Goal: Communication & Community: Answer question/provide support

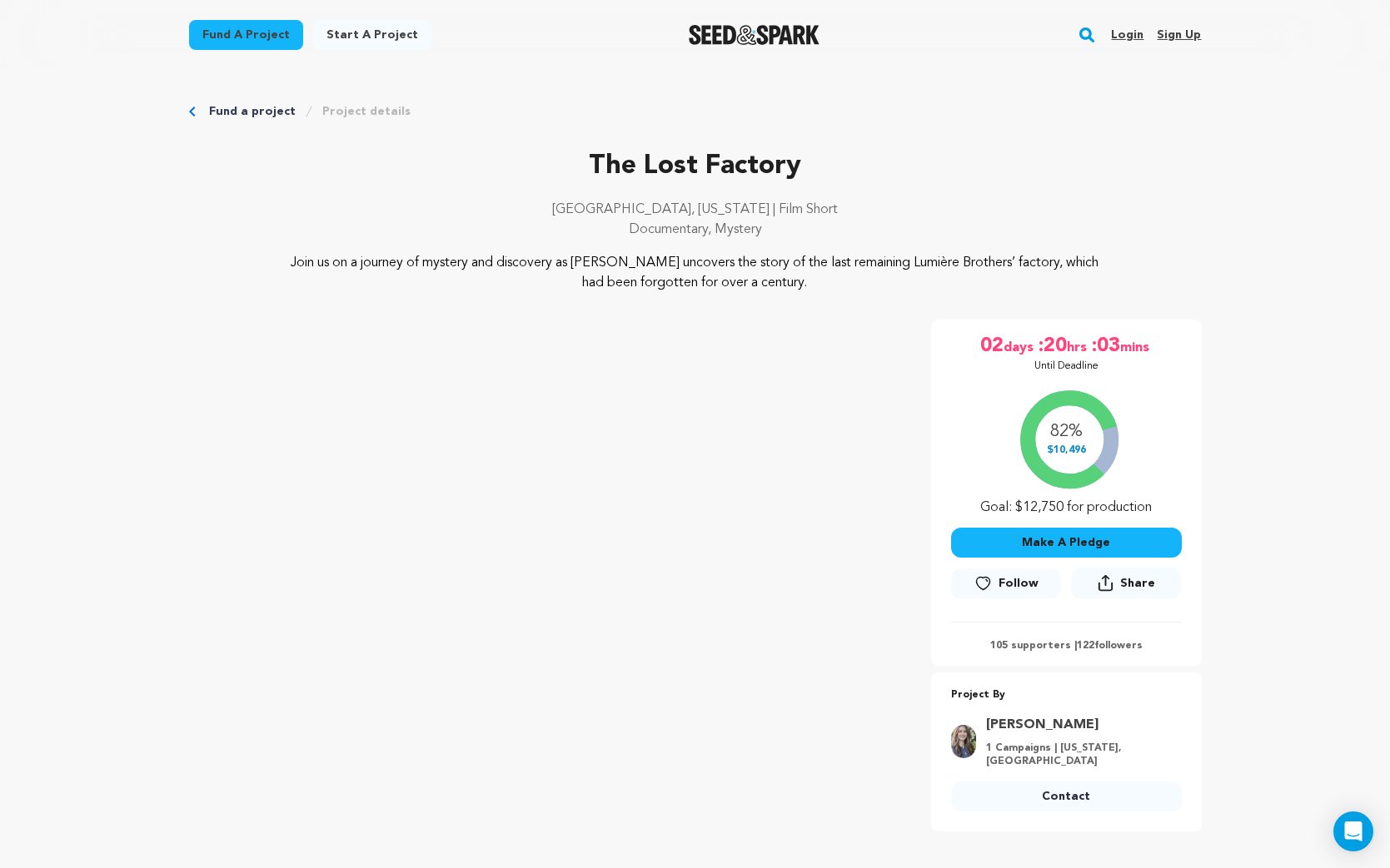
click at [1128, 36] on link "Login" at bounding box center [1126, 35] width 32 height 27
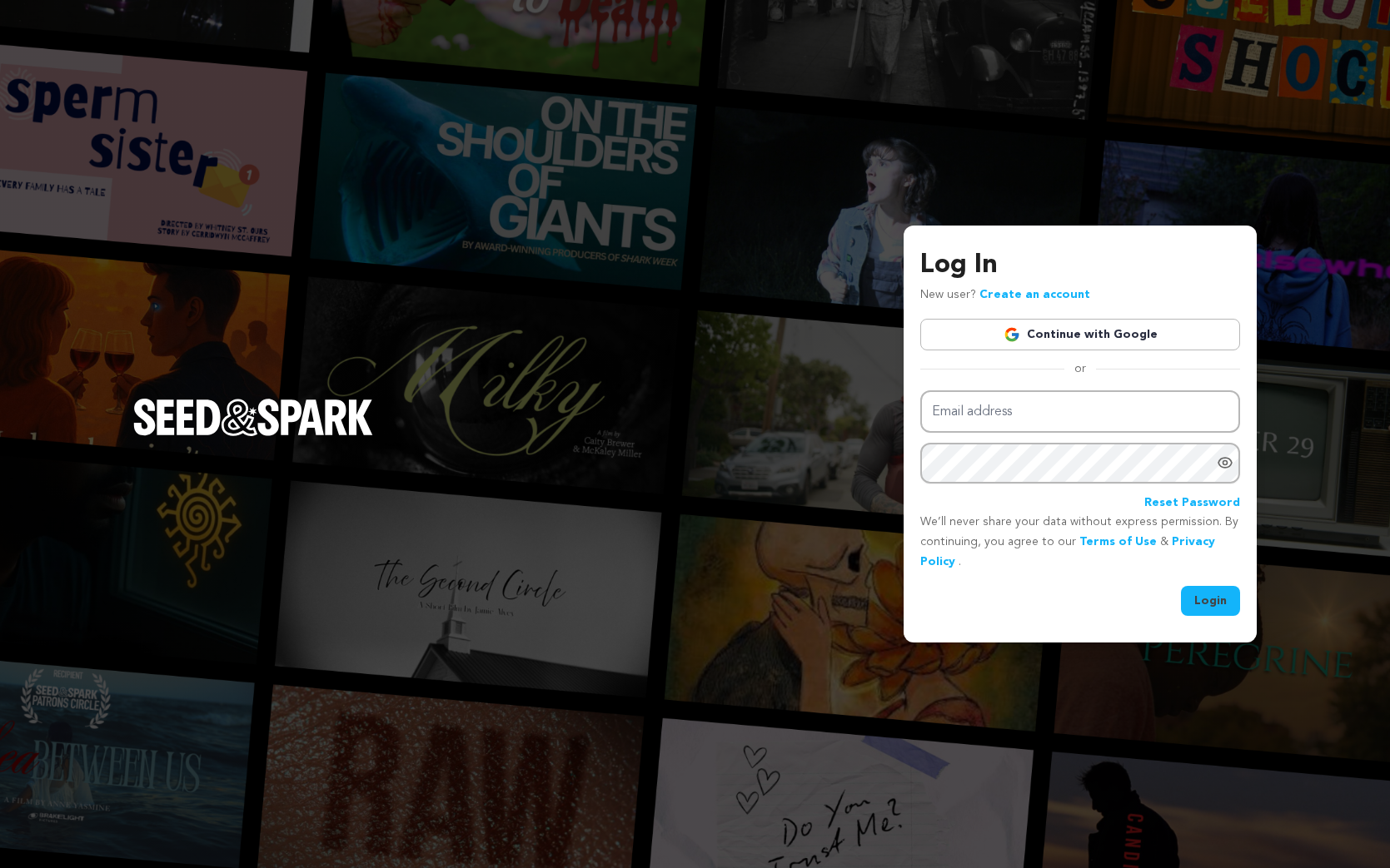
click at [1083, 327] on link "Continue with Google" at bounding box center [1080, 334] width 320 height 31
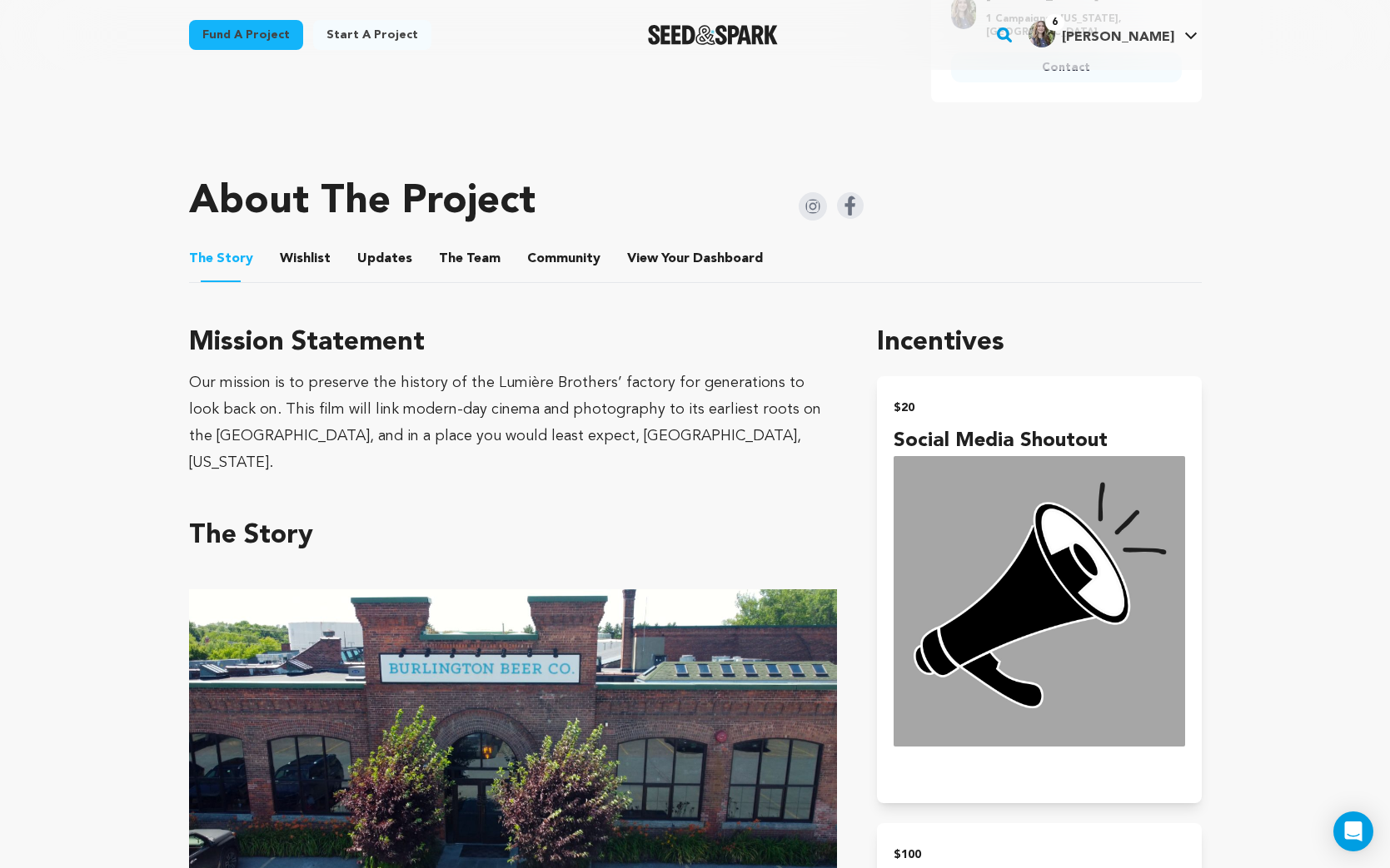
scroll to position [874, 0]
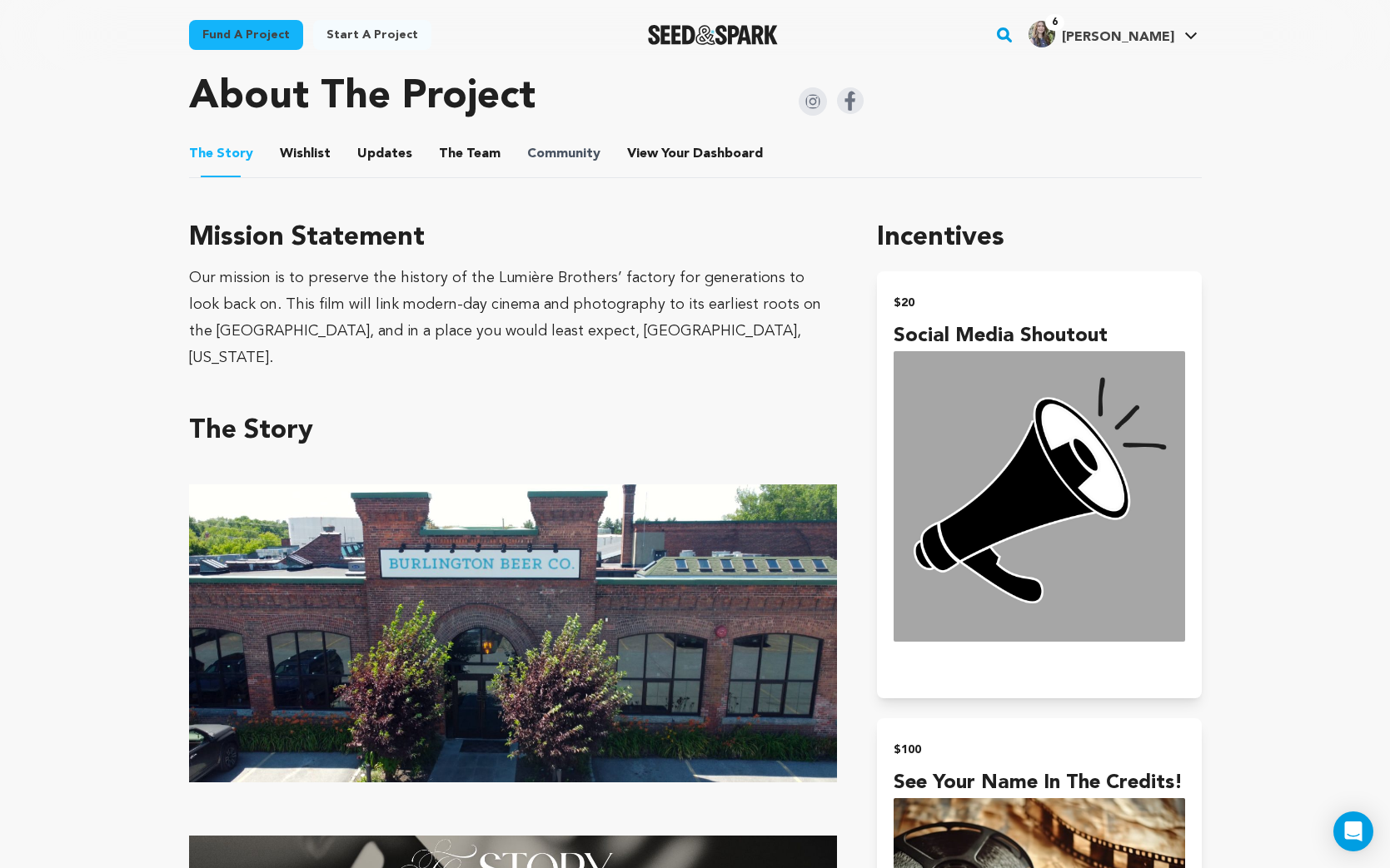
click at [573, 155] on span "Community" at bounding box center [563, 154] width 73 height 20
click at [477, 155] on button "The Team" at bounding box center [470, 157] width 40 height 40
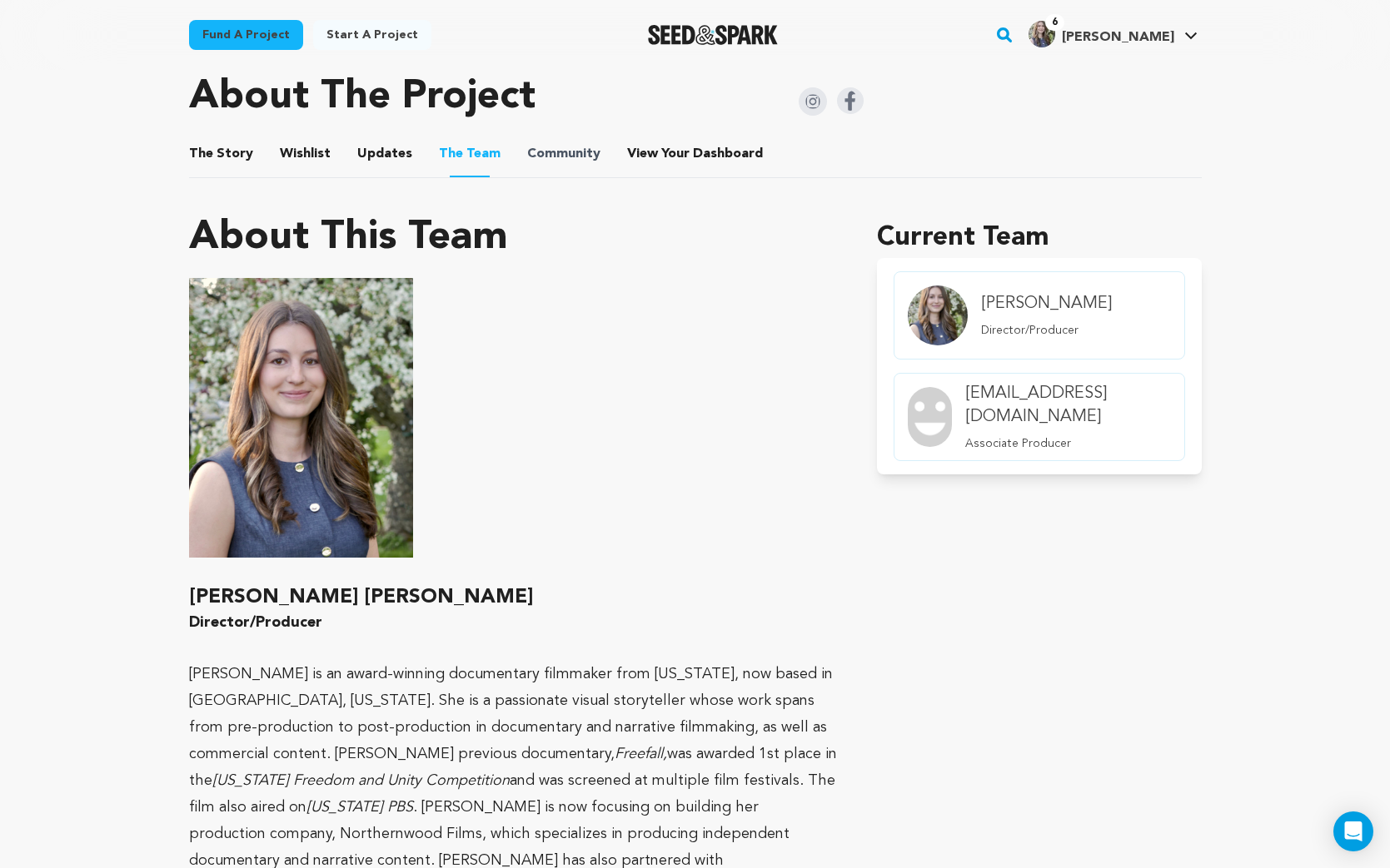
click at [576, 148] on span "Community" at bounding box center [563, 154] width 73 height 20
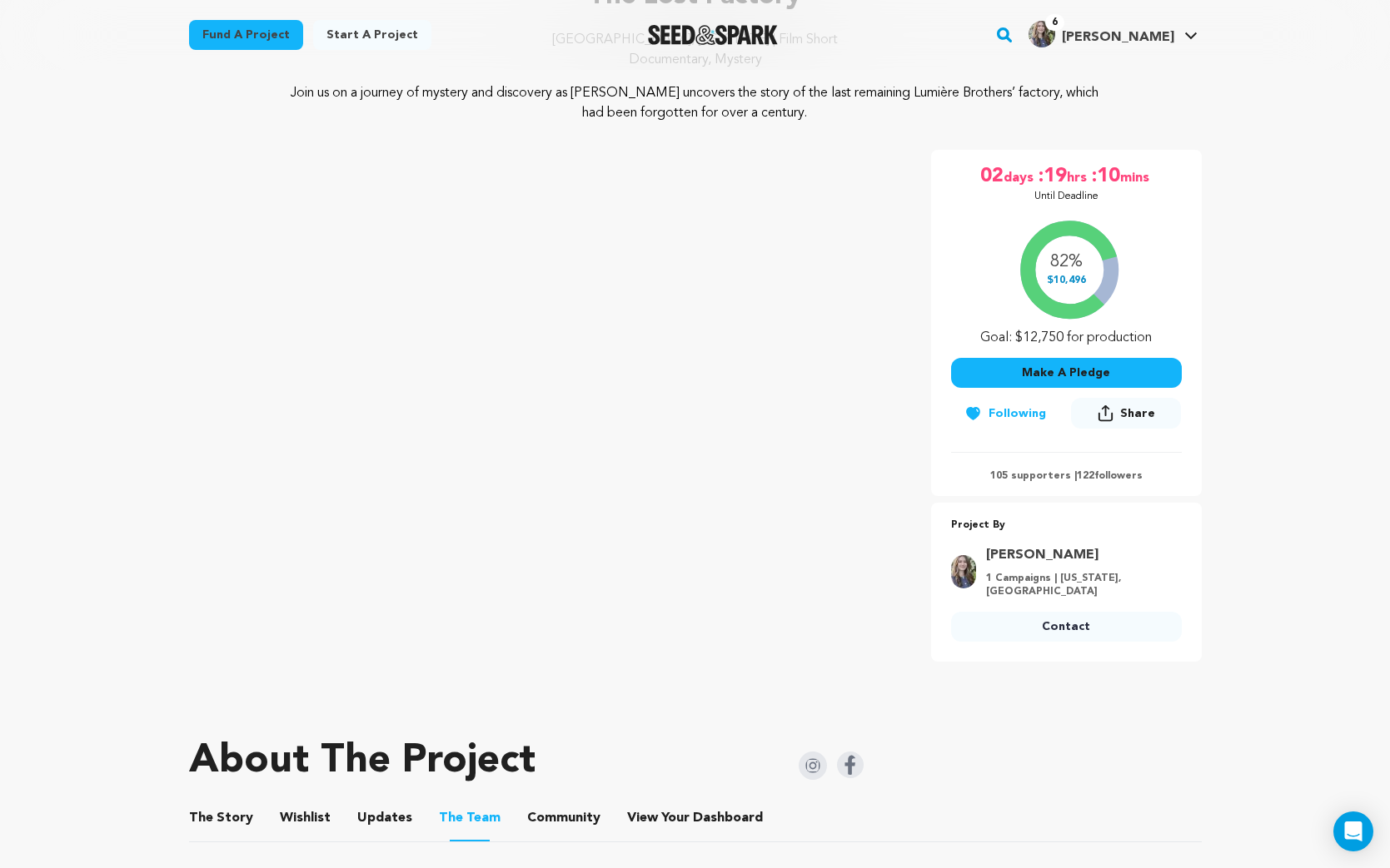
scroll to position [193, 0]
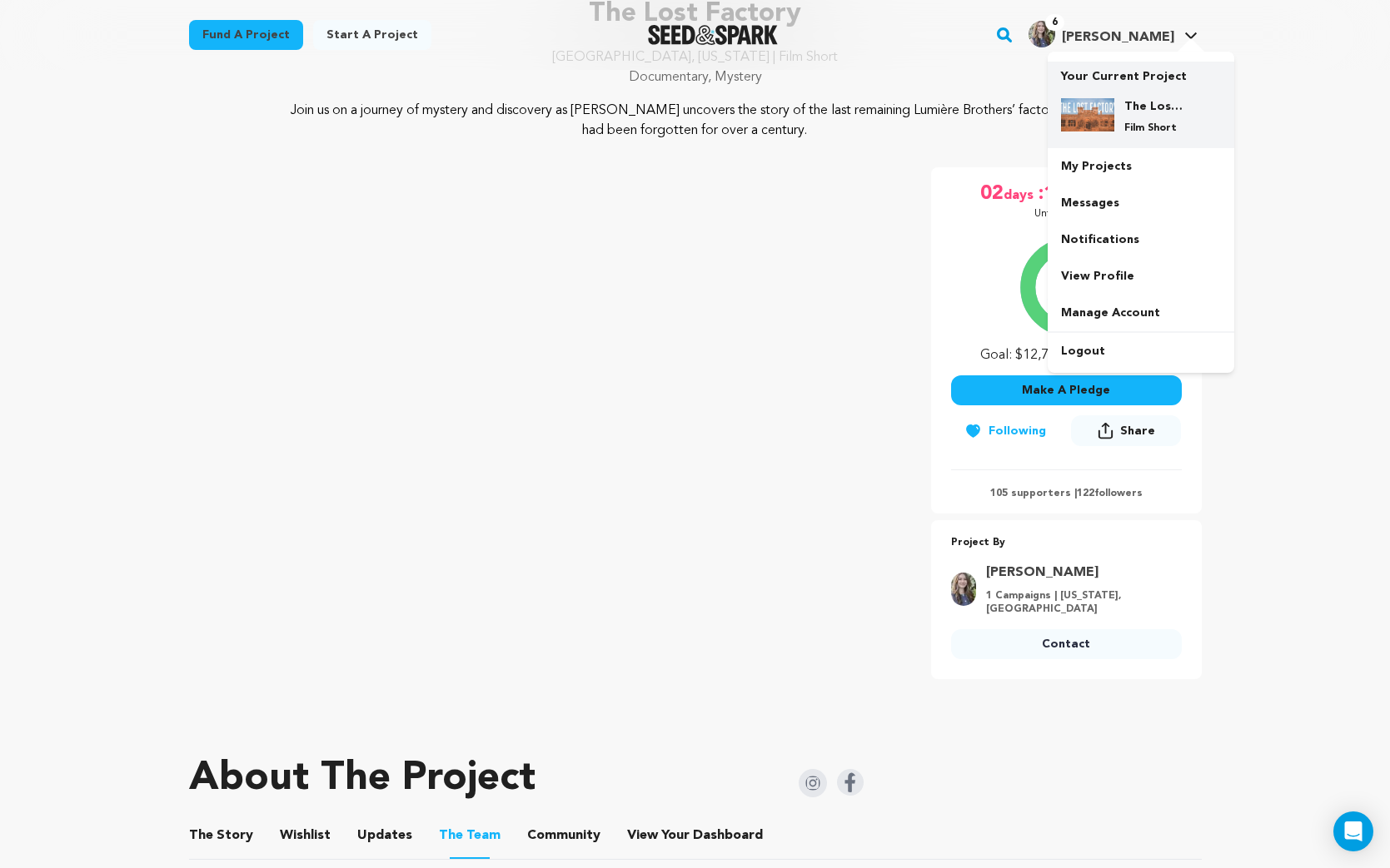
click at [1110, 135] on div "The Lost Factory Film Short" at bounding box center [1141, 116] width 160 height 63
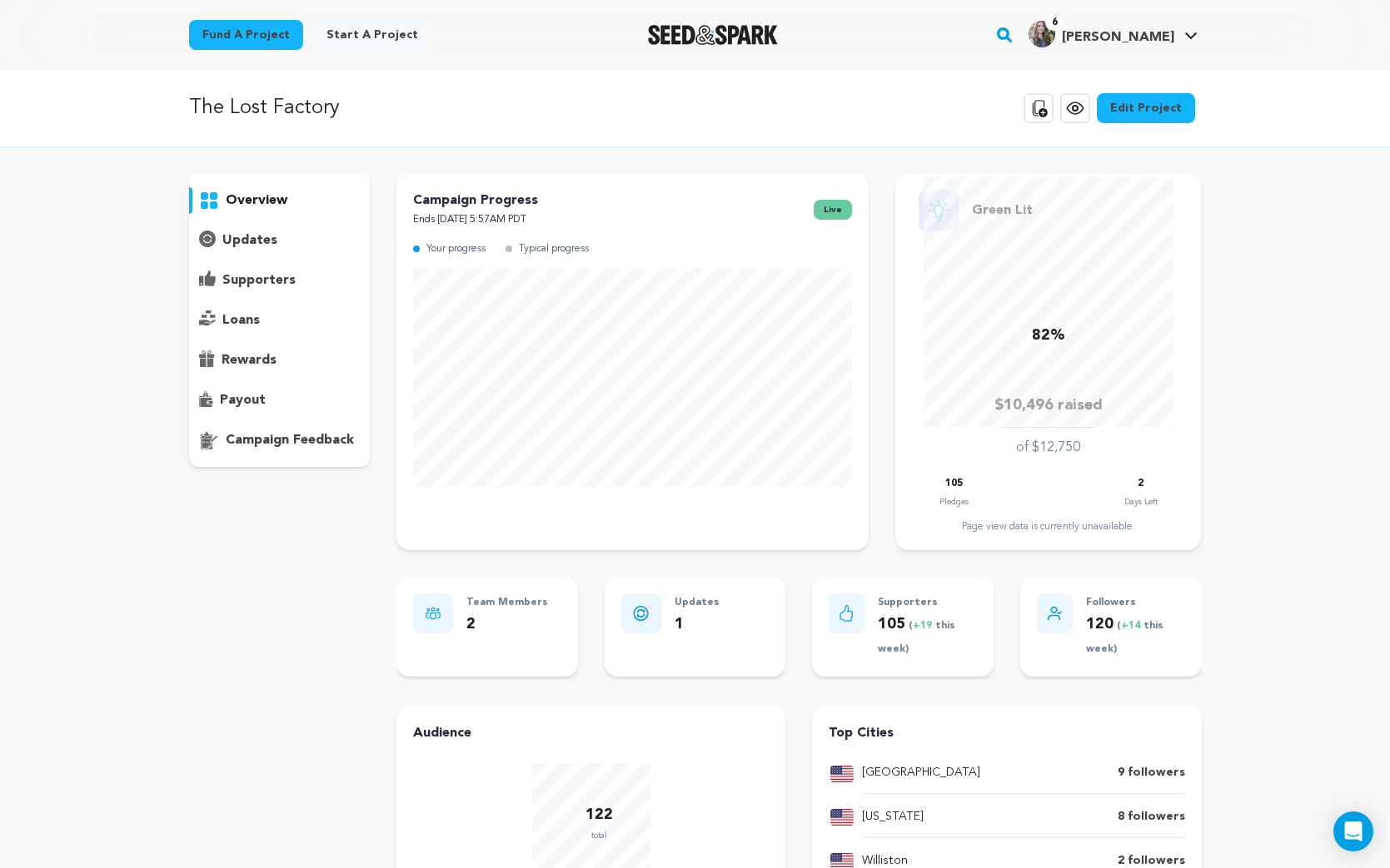
click at [1123, 111] on link "Edit Project" at bounding box center [1145, 108] width 98 height 30
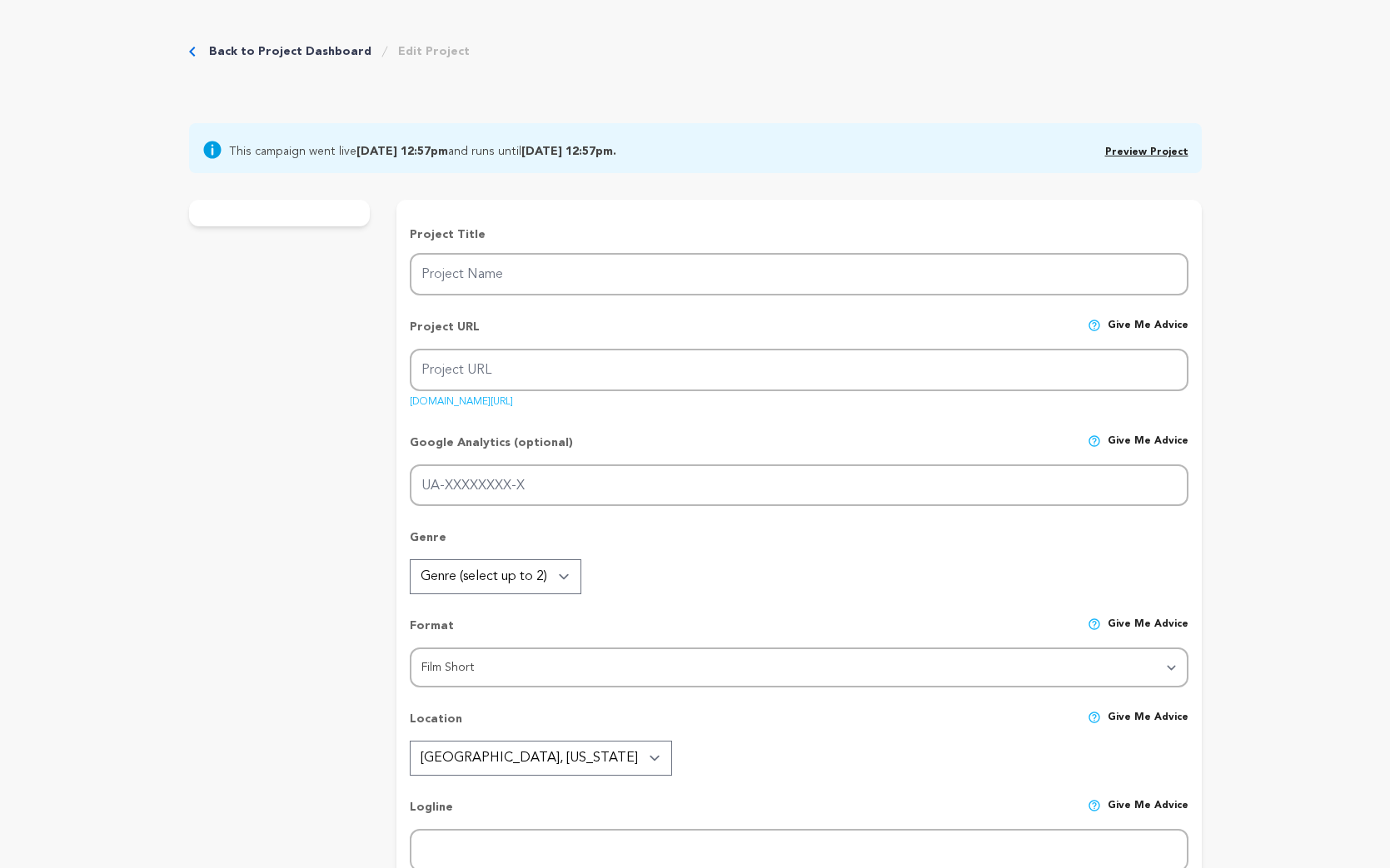
type input "The Lost Factory"
type input "the-lost-factory"
type input "This short documentary will unveil the Lumière Brothers’ last surviving factory…"
type textarea "Join us on a journey of mystery and discovery as [PERSON_NAME] uncovers the sto…"
type textarea "Our mission is to preserve the history of the Lumière Brothers’ factory for gen…"
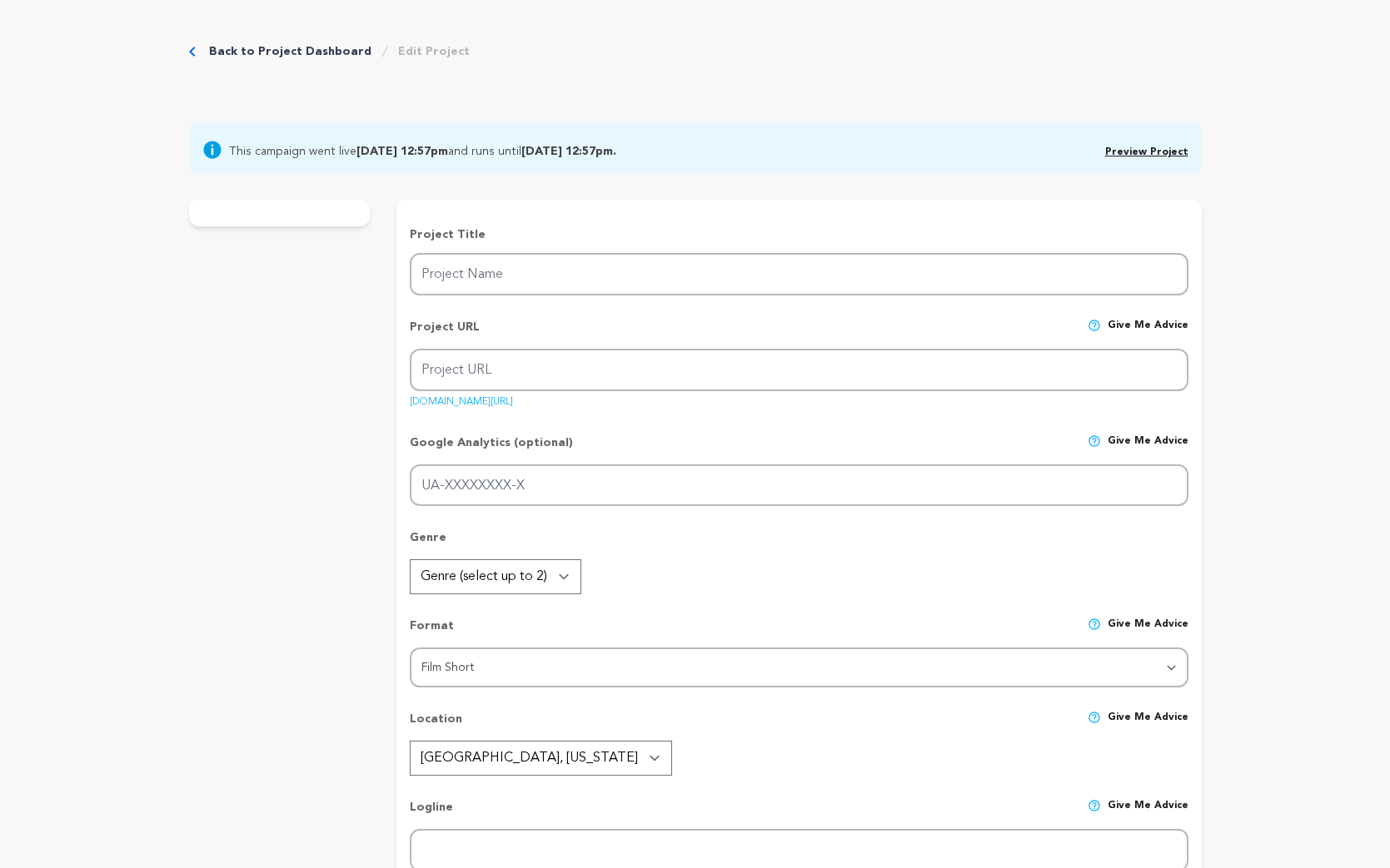
radio input "true"
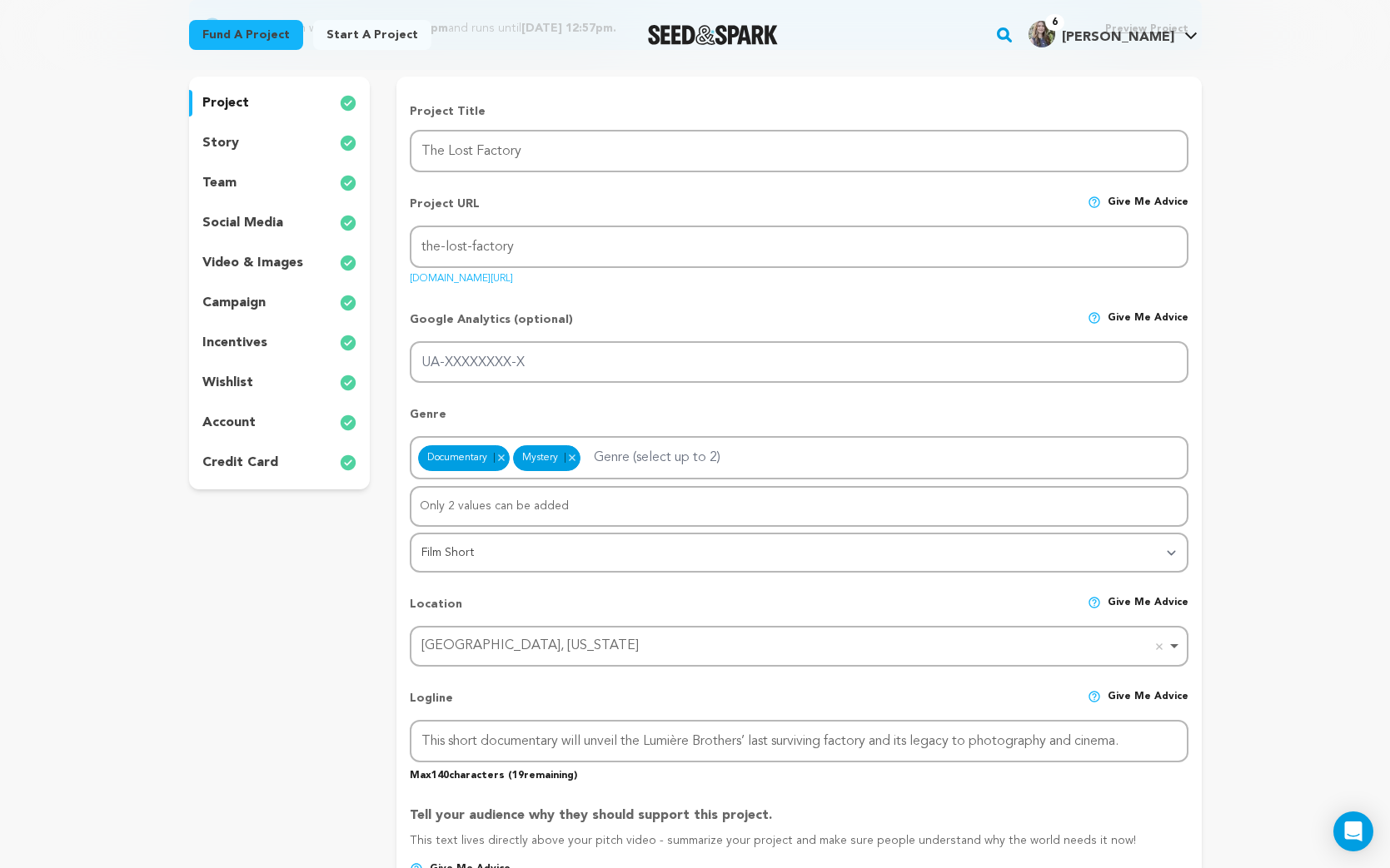
scroll to position [195, 0]
click at [222, 185] on p "team" at bounding box center [219, 181] width 34 height 20
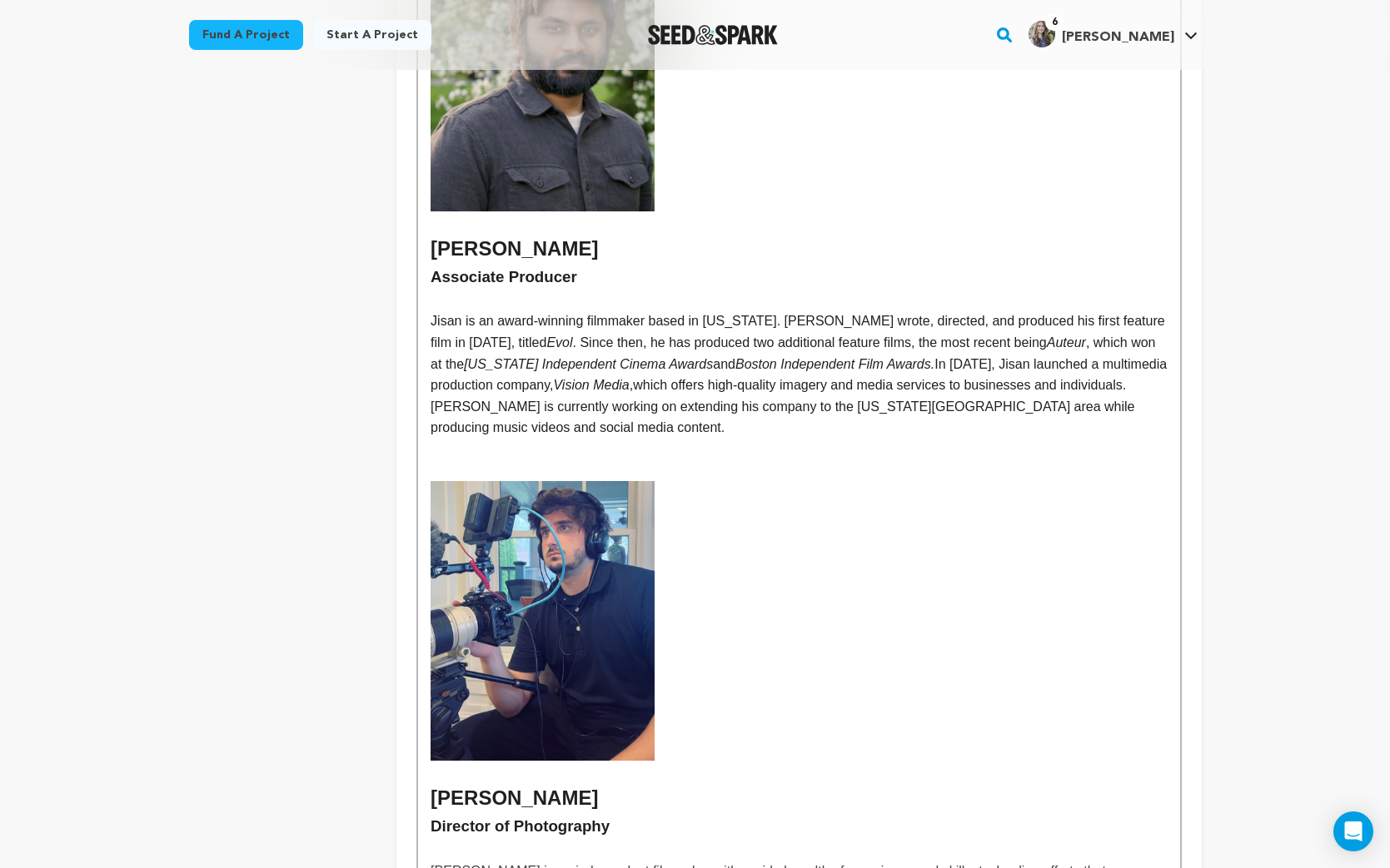
scroll to position [2248, 0]
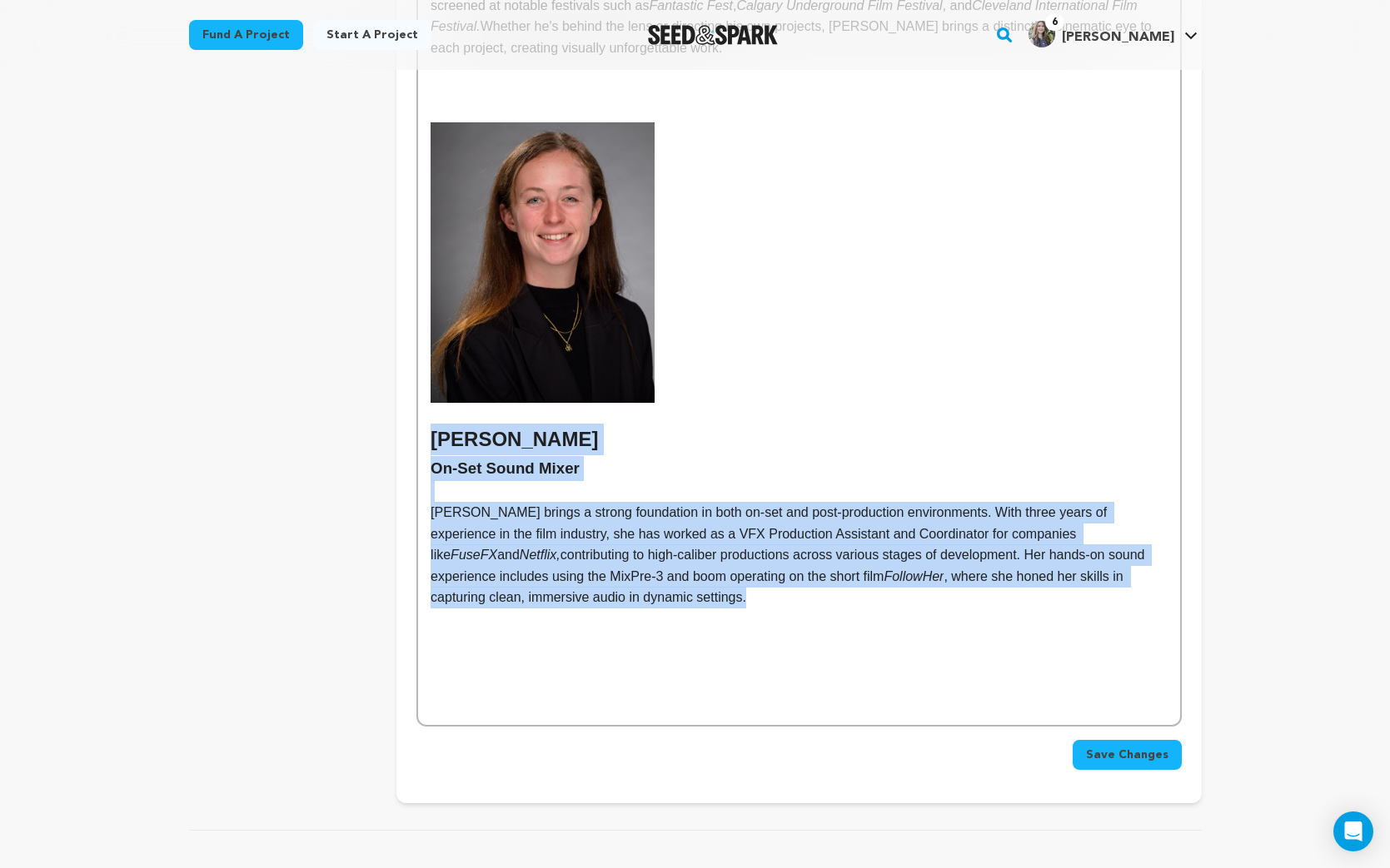
drag, startPoint x: 659, startPoint y: 549, endPoint x: 413, endPoint y: 404, distance: 285.6
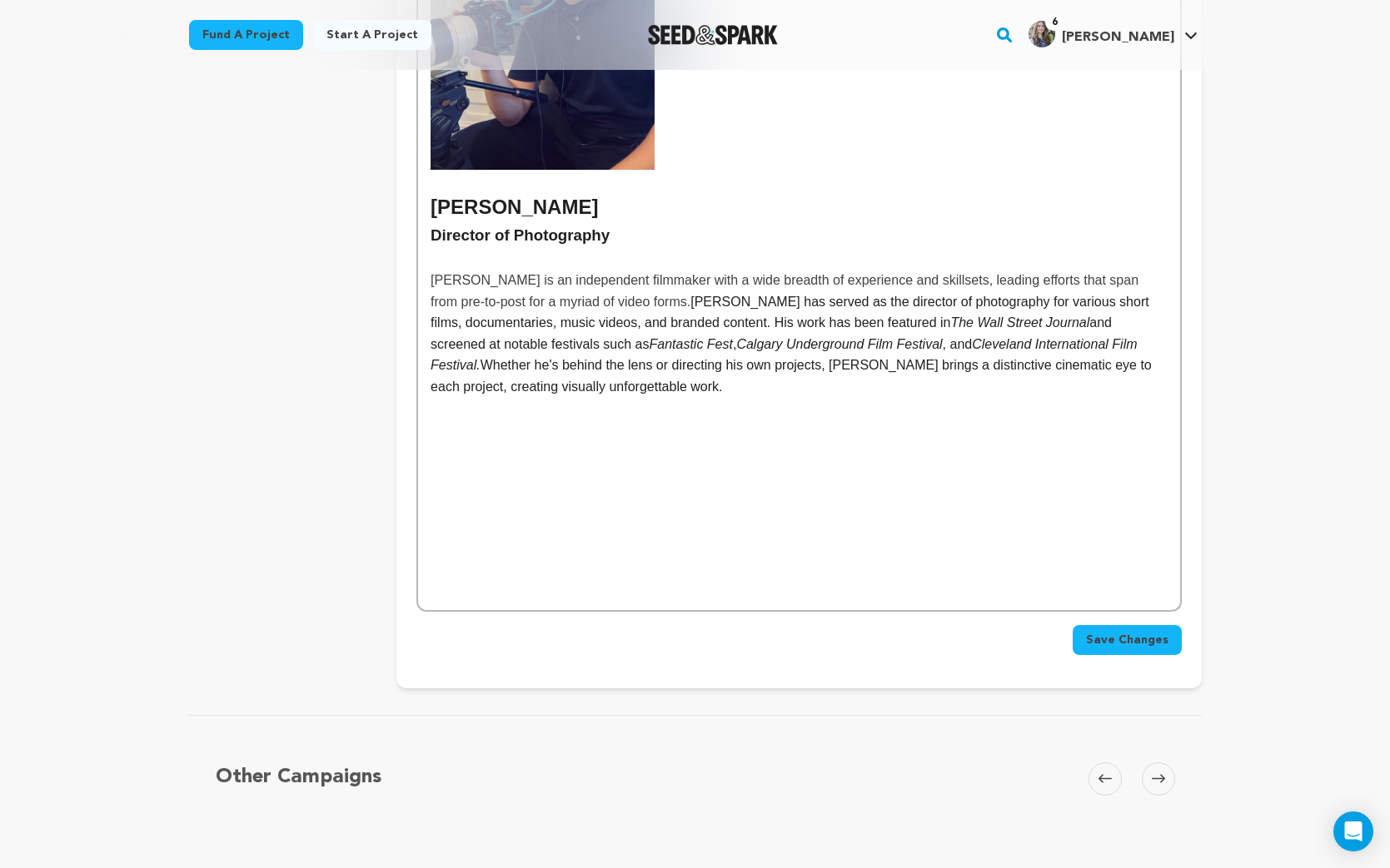
scroll to position [1710, 0]
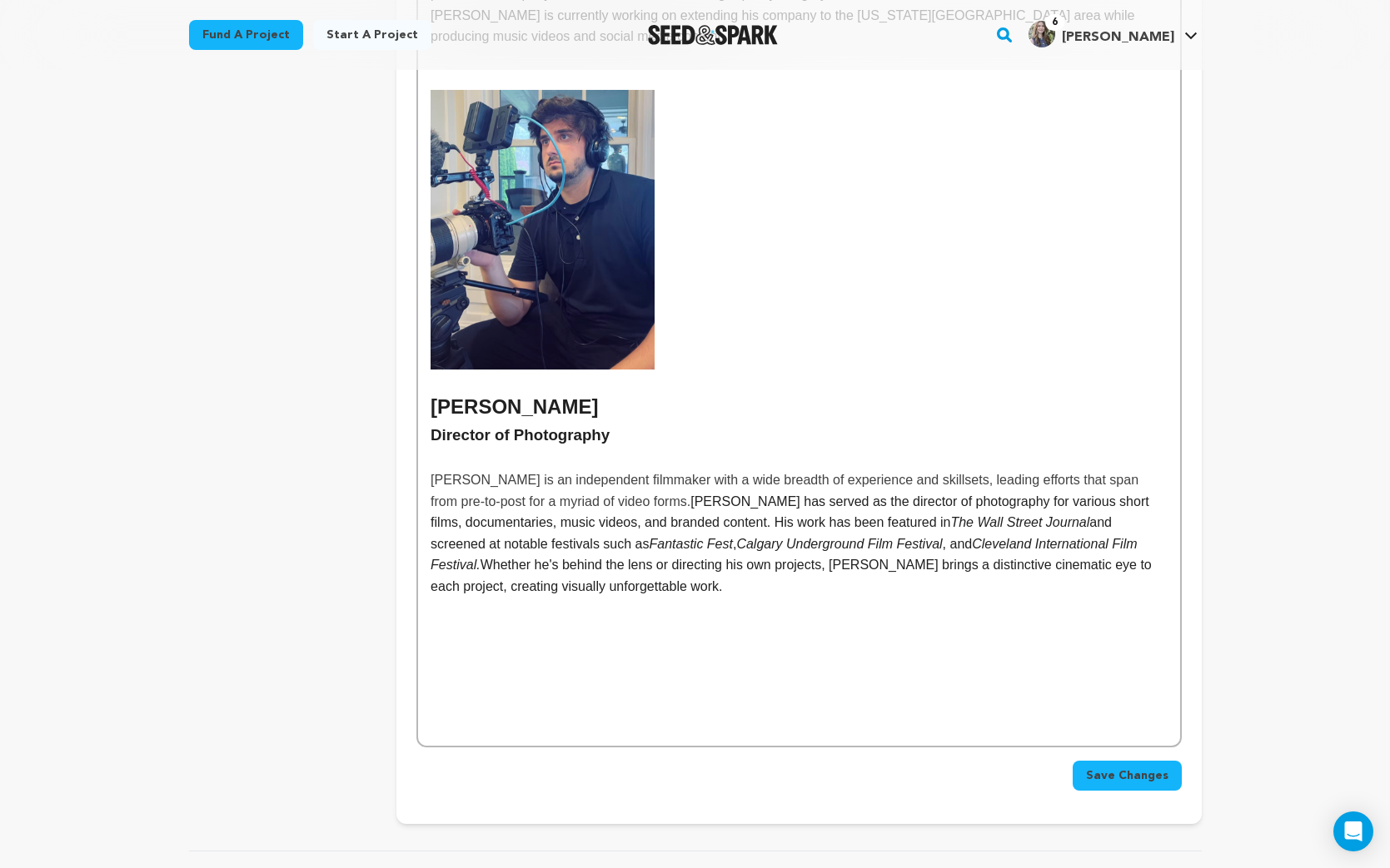
click at [1124, 767] on span "Save Changes" at bounding box center [1127, 775] width 82 height 16
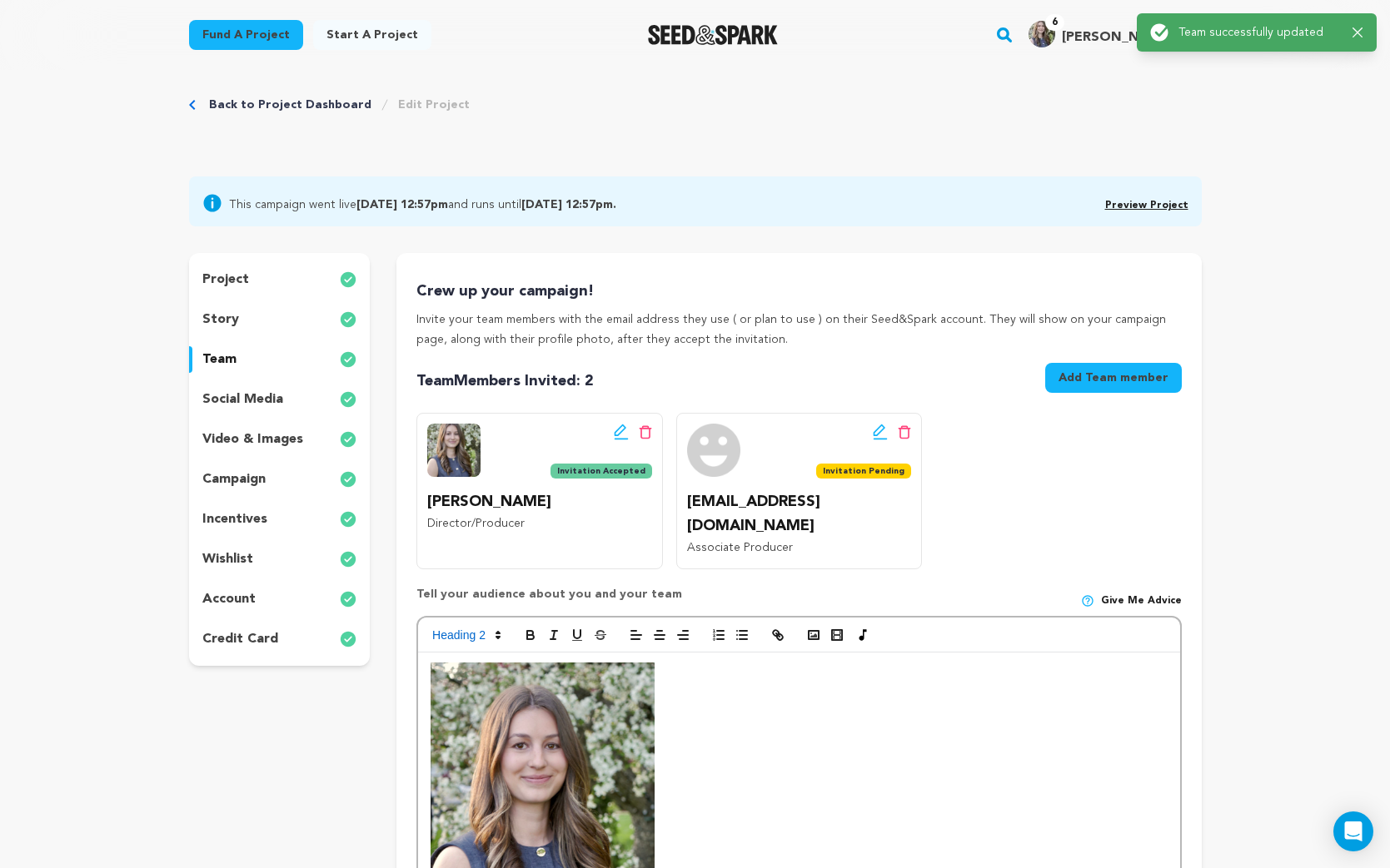
scroll to position [0, 0]
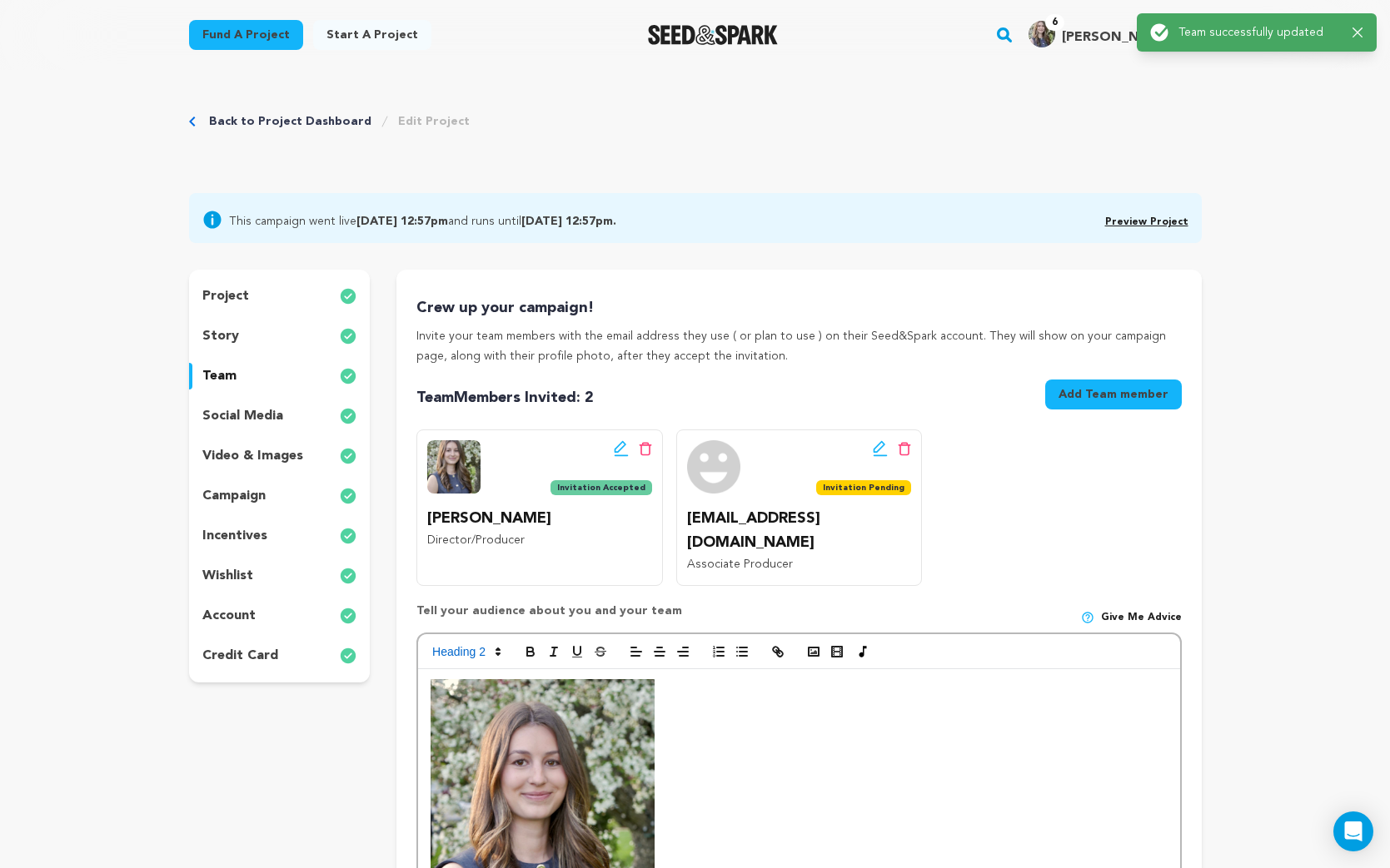
click at [240, 299] on p "project" at bounding box center [226, 296] width 47 height 20
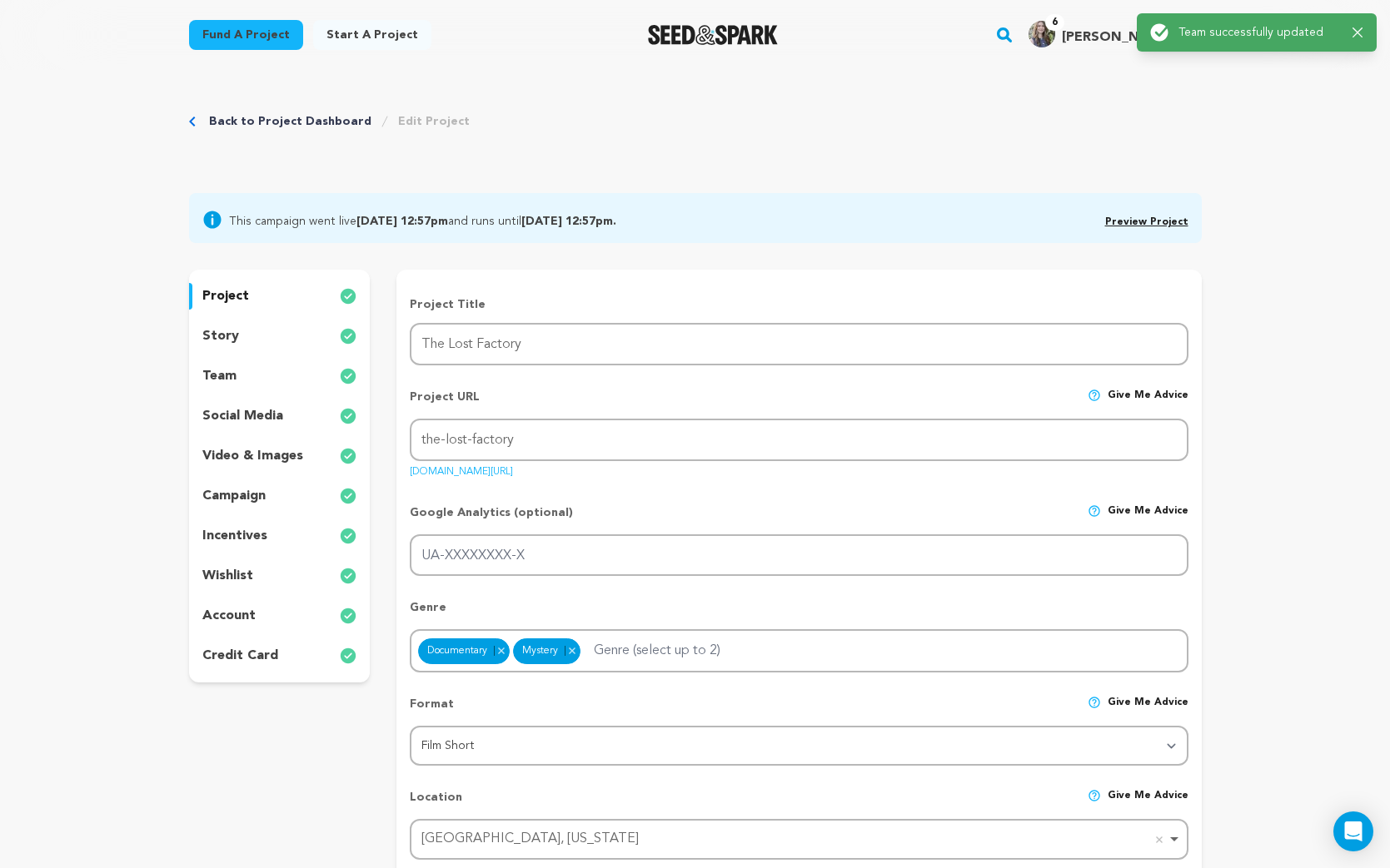
click at [234, 334] on p "story" at bounding box center [221, 336] width 36 height 20
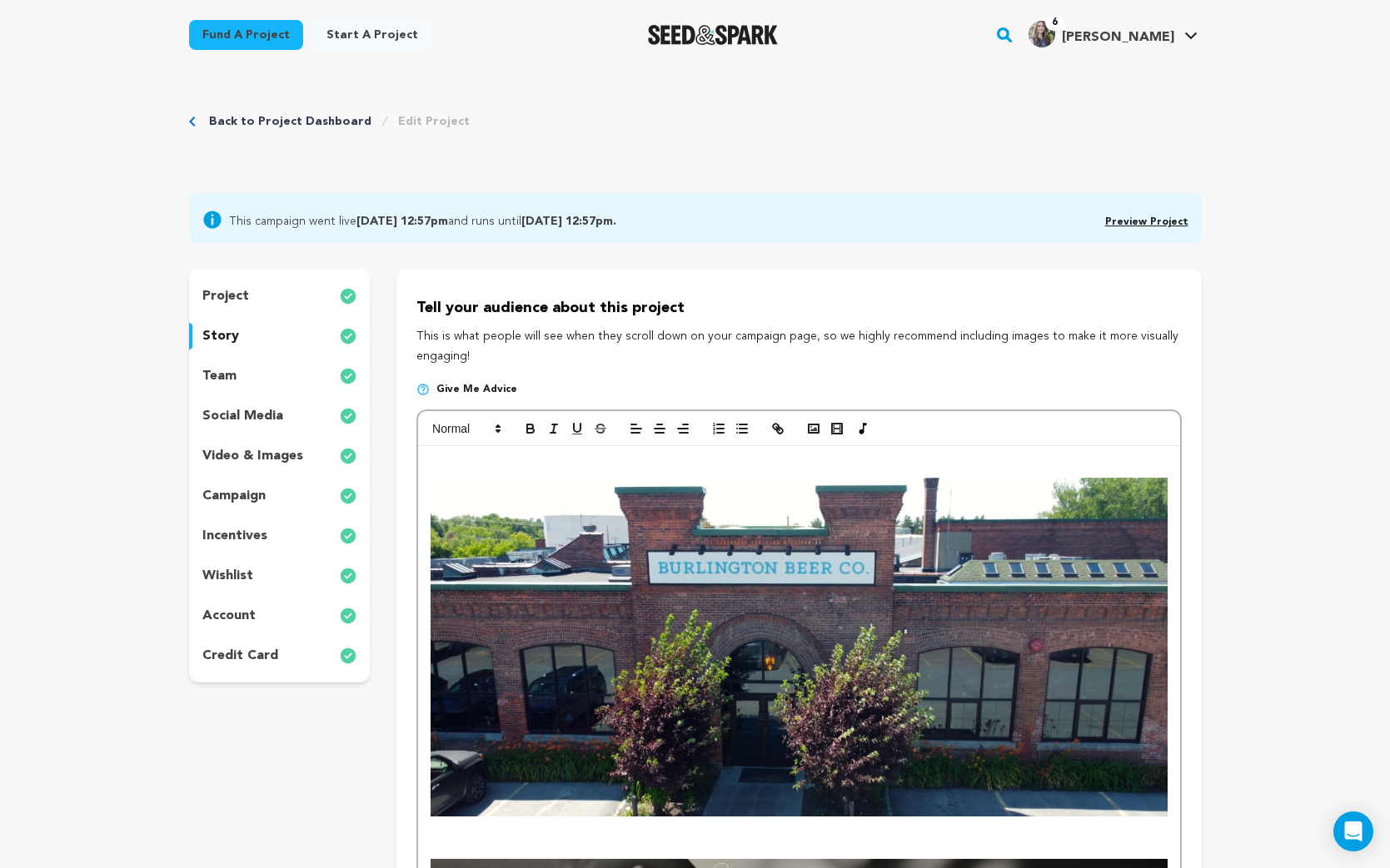
click at [227, 380] on p "team" at bounding box center [219, 376] width 34 height 20
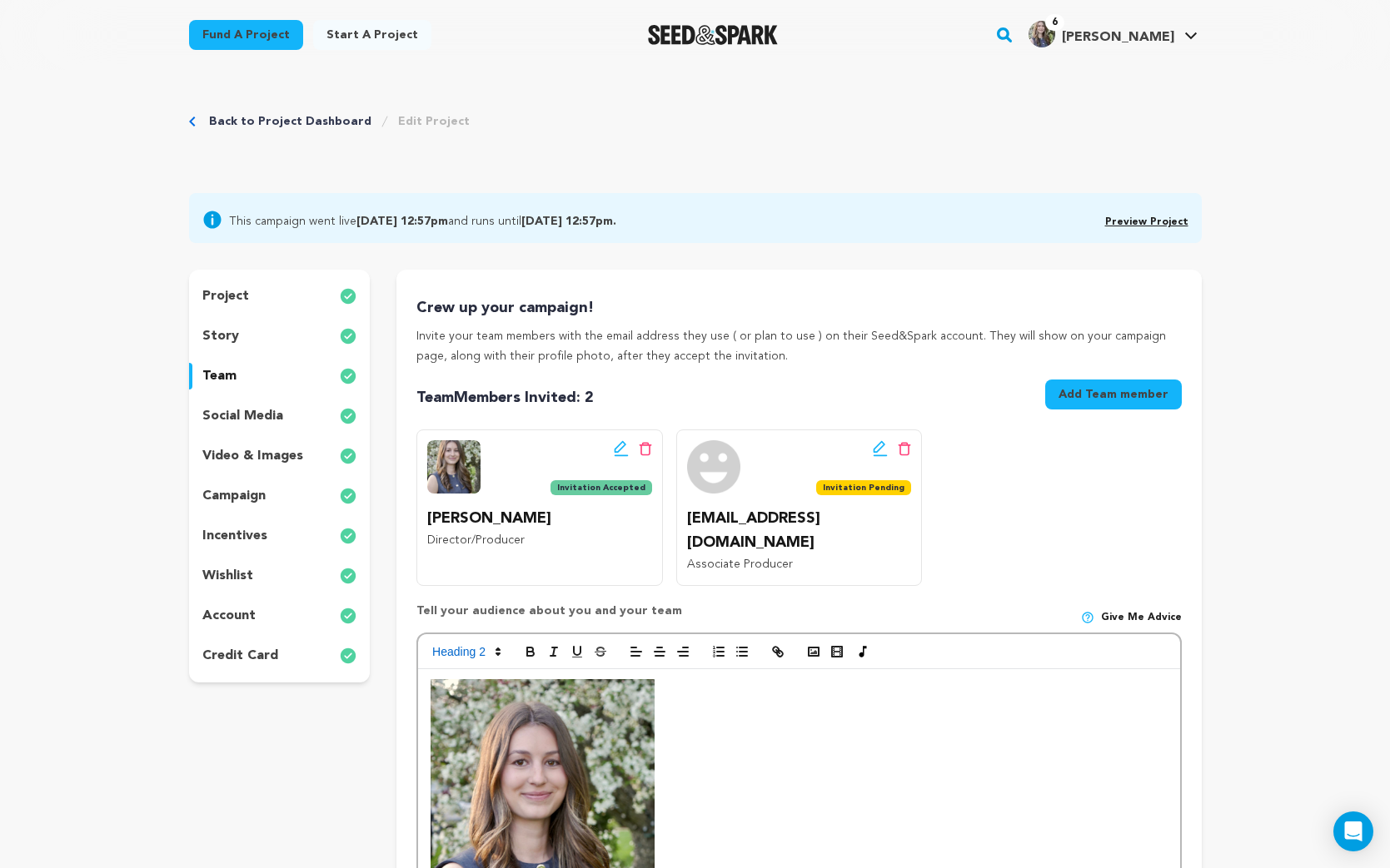
drag, startPoint x: 258, startPoint y: 543, endPoint x: 247, endPoint y: 591, distance: 49.2
click at [258, 543] on p "incentives" at bounding box center [234, 536] width 65 height 20
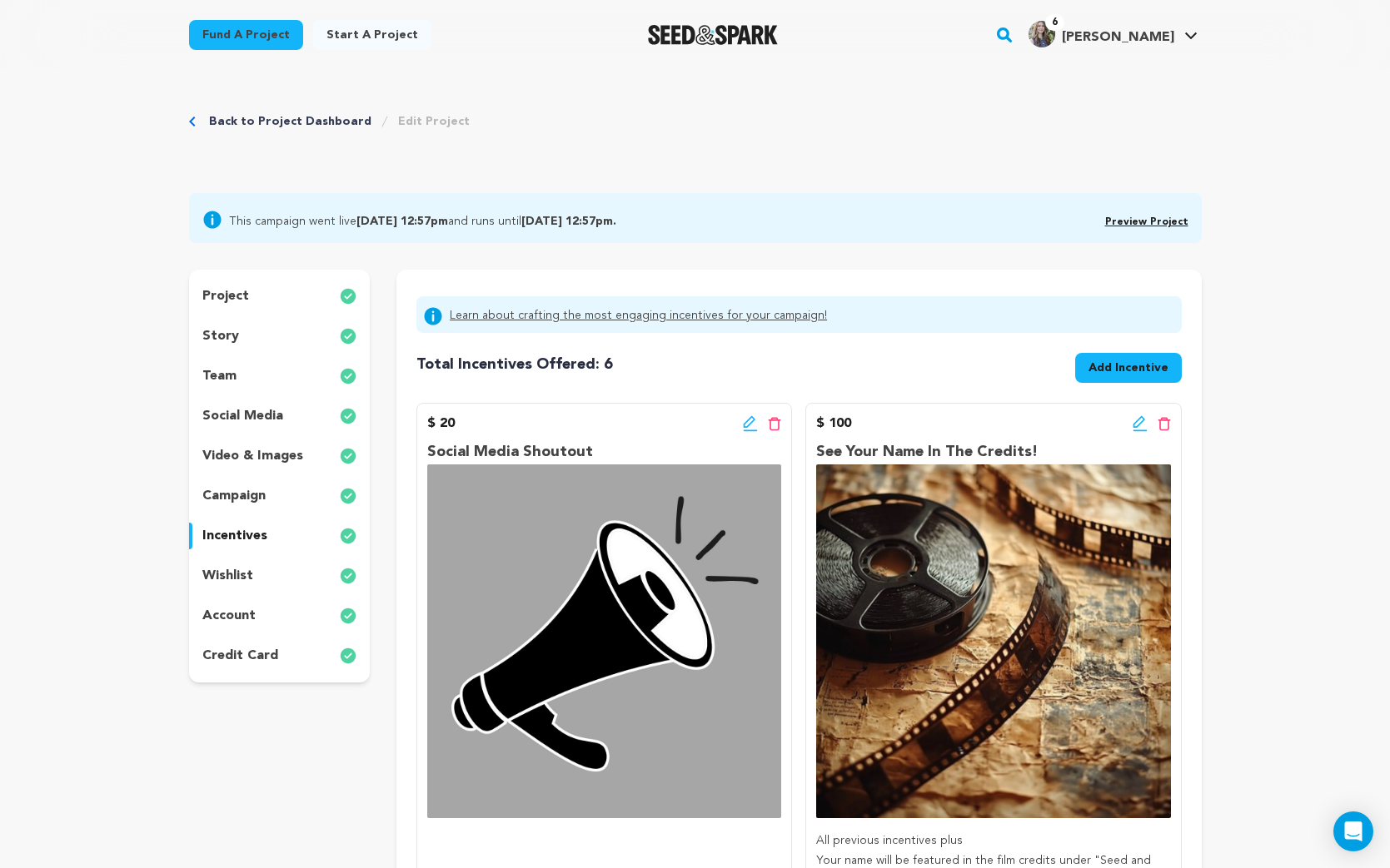
click at [240, 619] on p "account" at bounding box center [228, 615] width 53 height 20
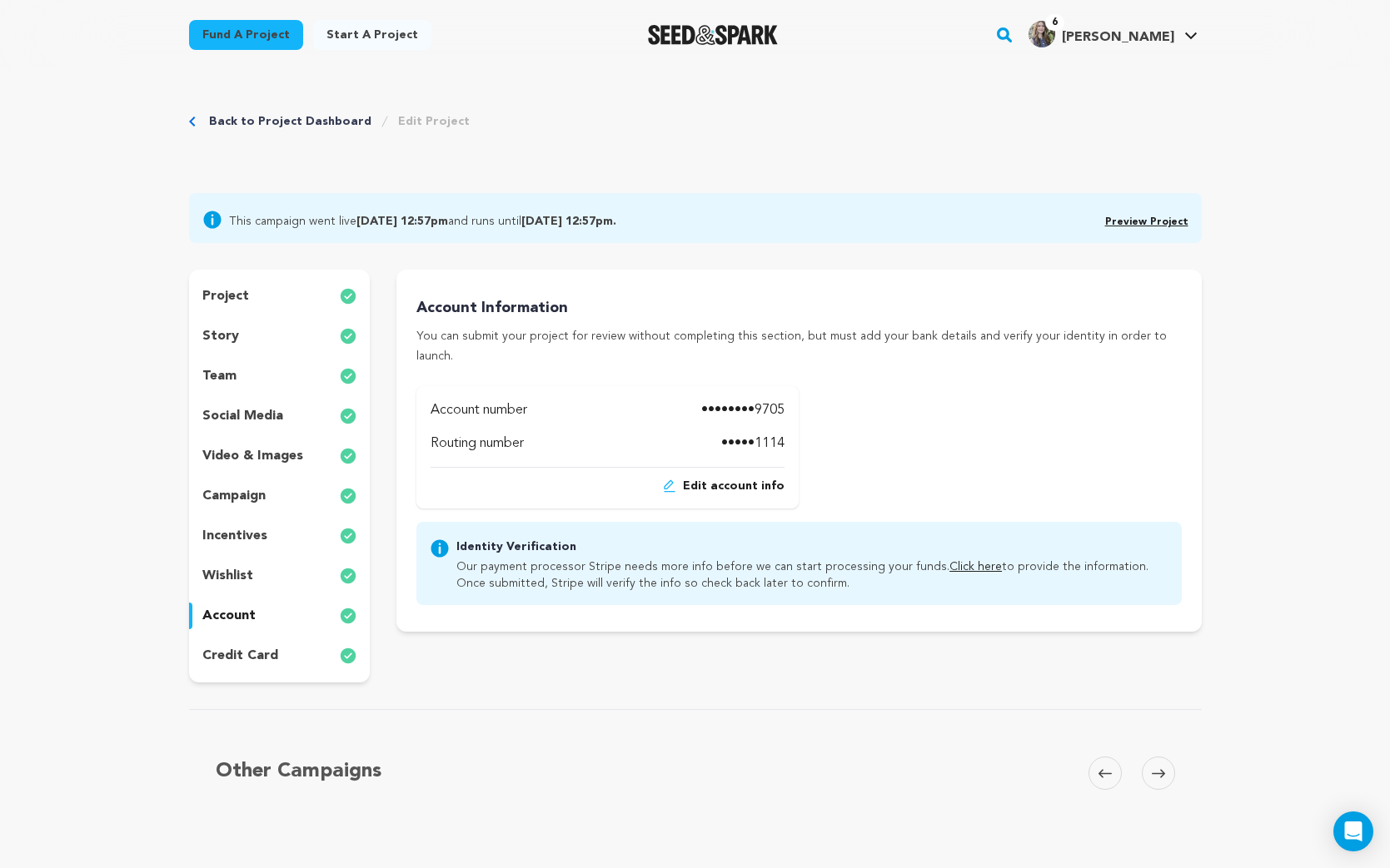
click at [240, 661] on p "credit card" at bounding box center [240, 655] width 76 height 20
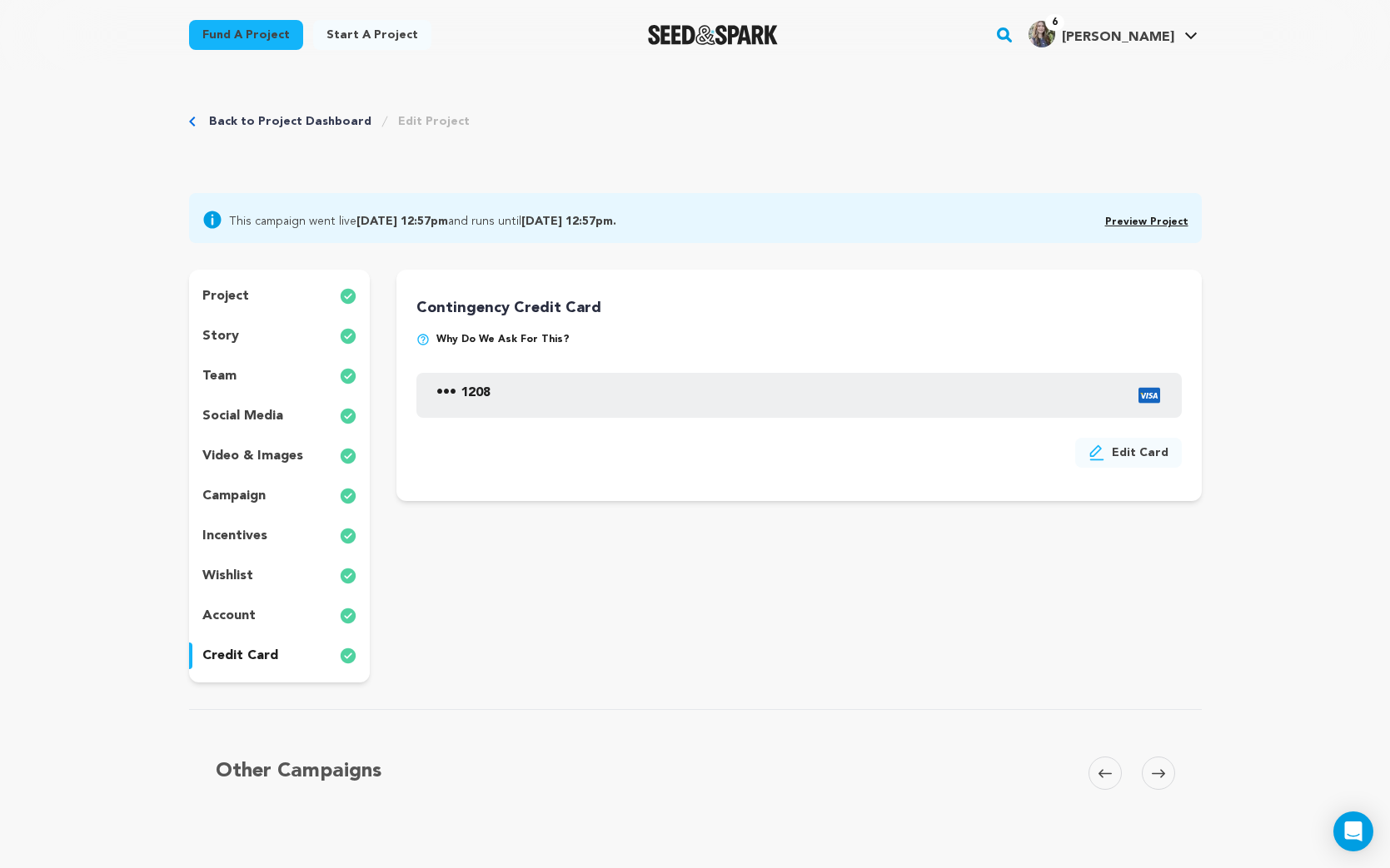
click at [240, 629] on div "project story team social media video & images campaign incentives wishlist acc…" at bounding box center [280, 477] width 181 height 413
click at [234, 615] on p "account" at bounding box center [228, 615] width 53 height 20
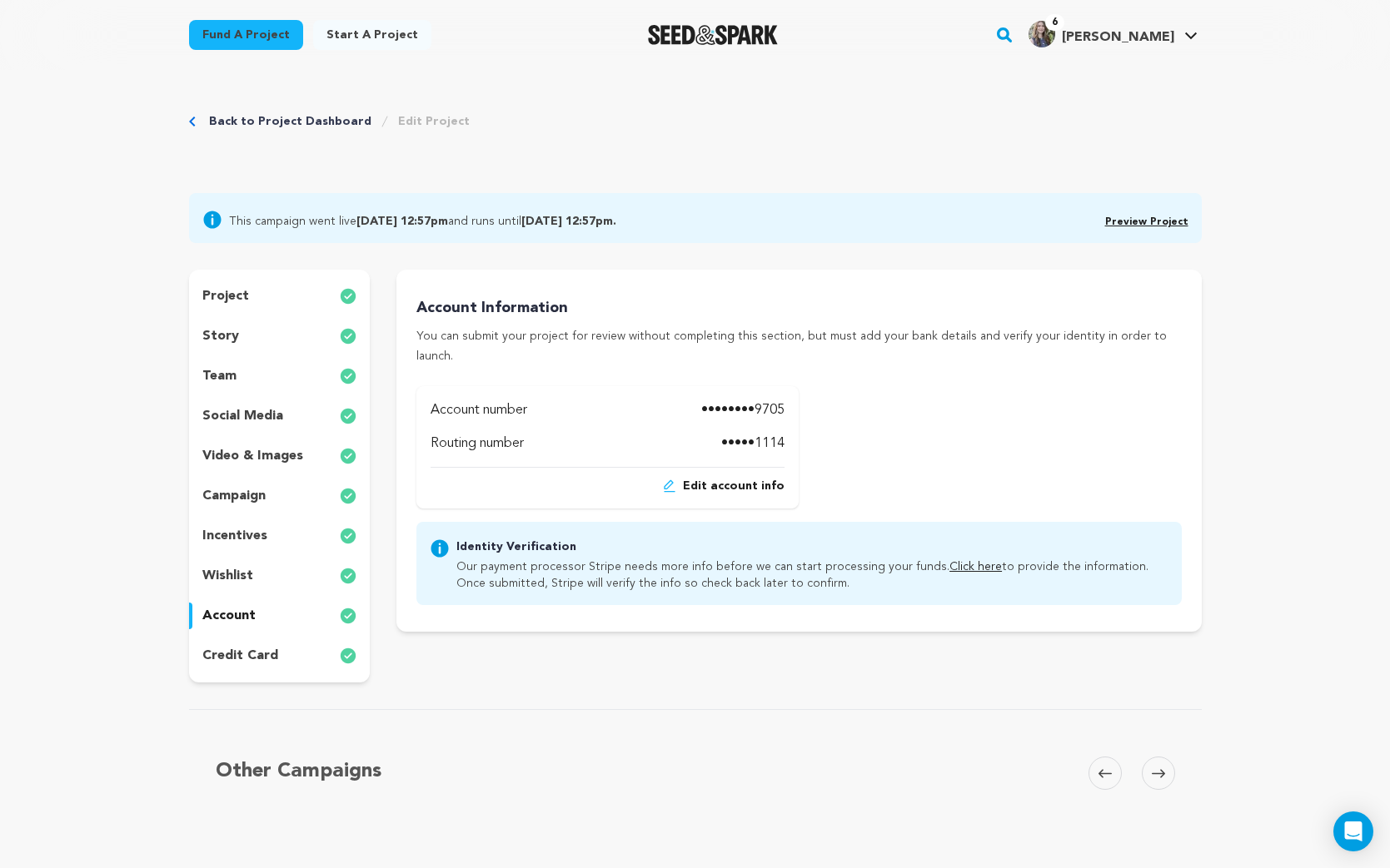
click at [949, 561] on link "Click here" at bounding box center [975, 566] width 52 height 11
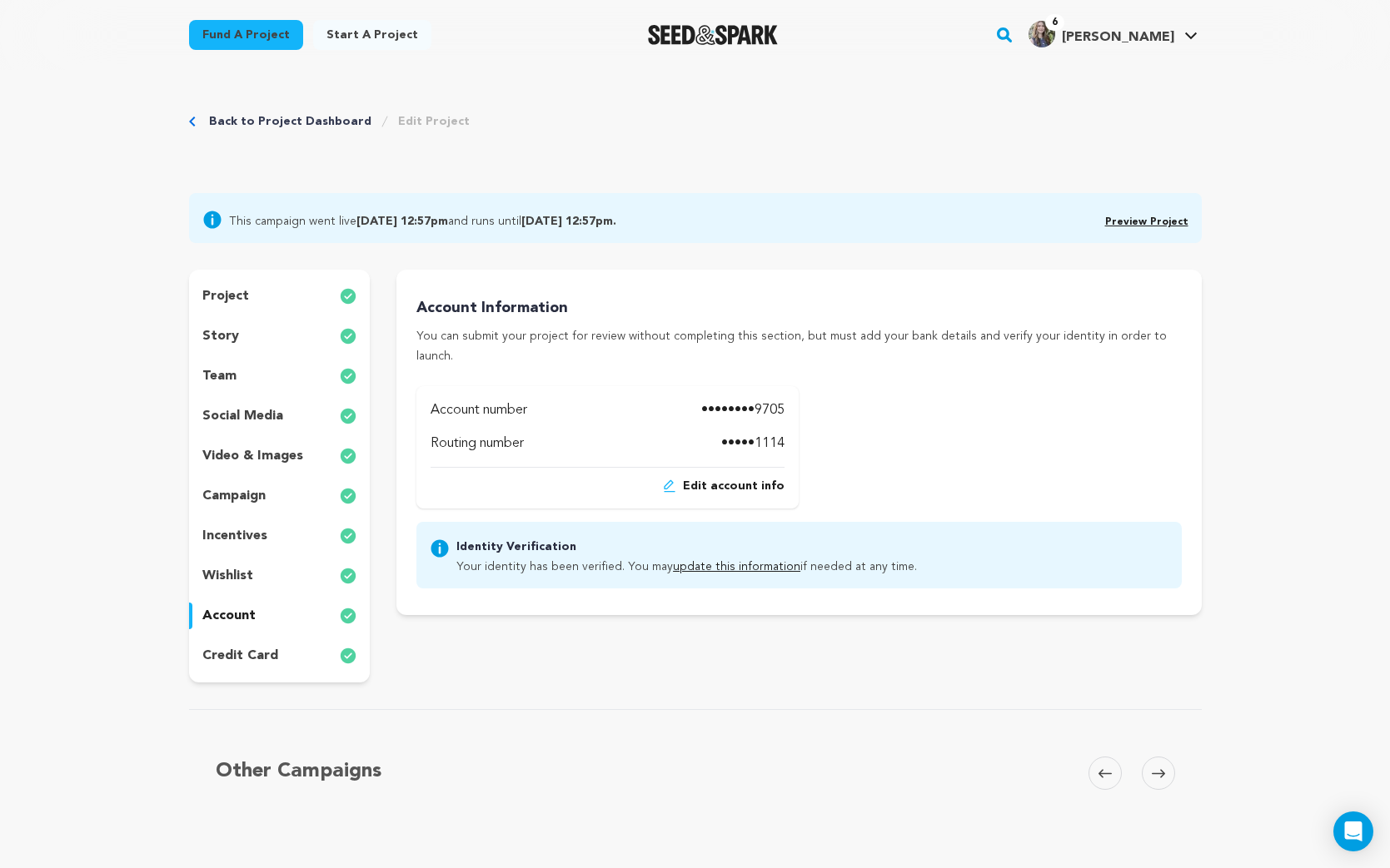
click at [252, 296] on div "project" at bounding box center [280, 296] width 181 height 27
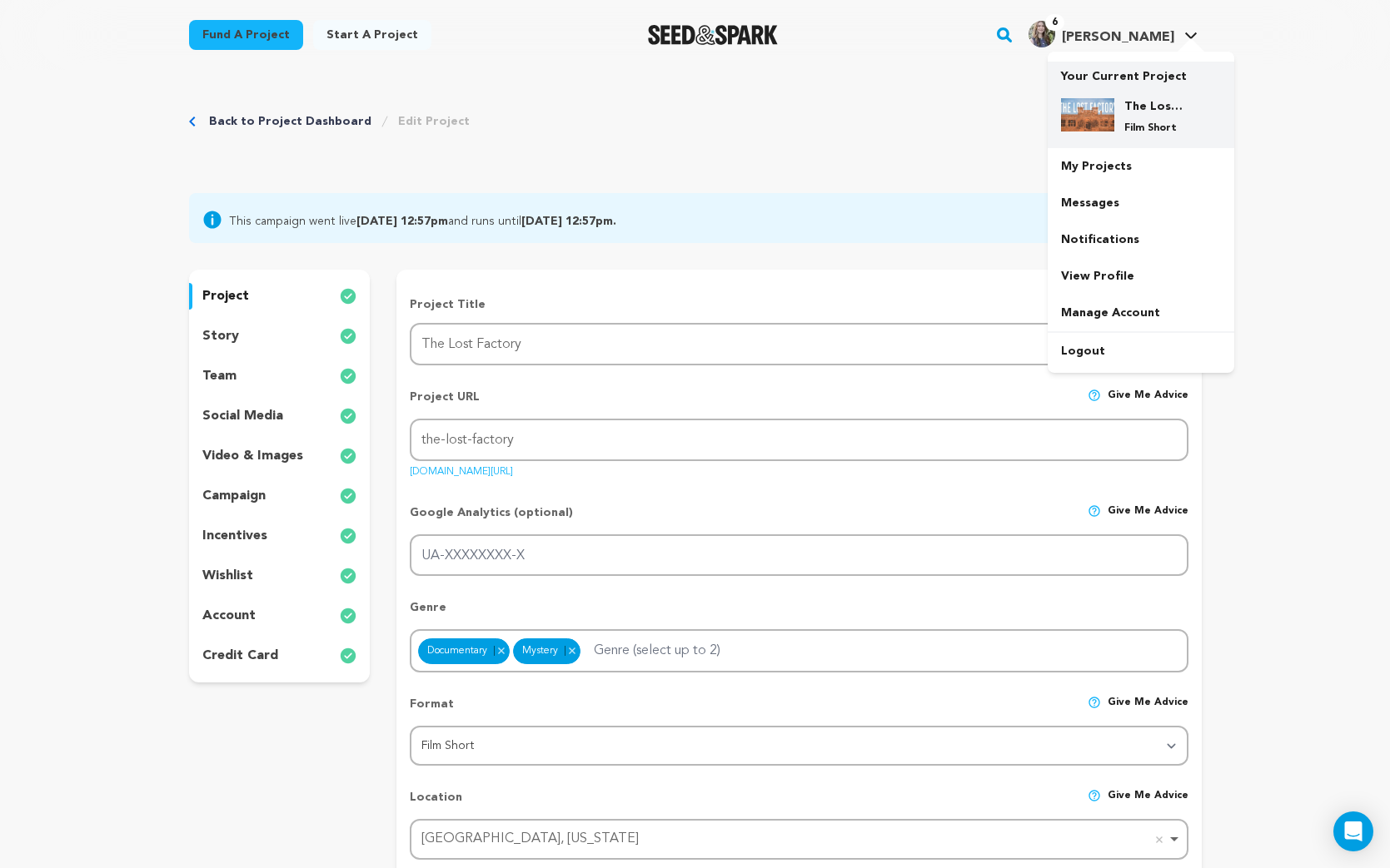
click at [1140, 100] on h4 "The Lost Factory" at bounding box center [1154, 106] width 60 height 16
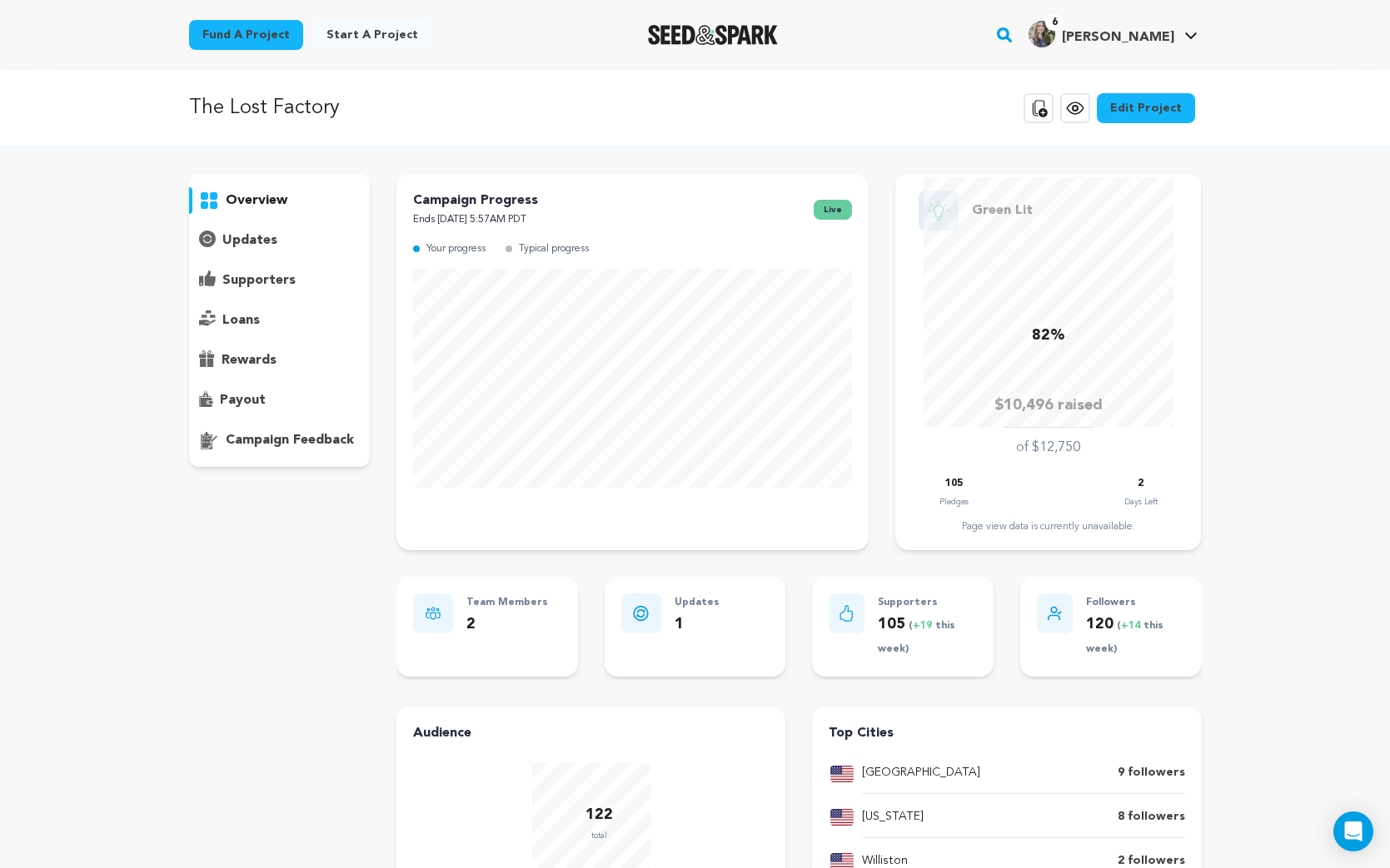
click at [260, 242] on p "updates" at bounding box center [249, 240] width 55 height 20
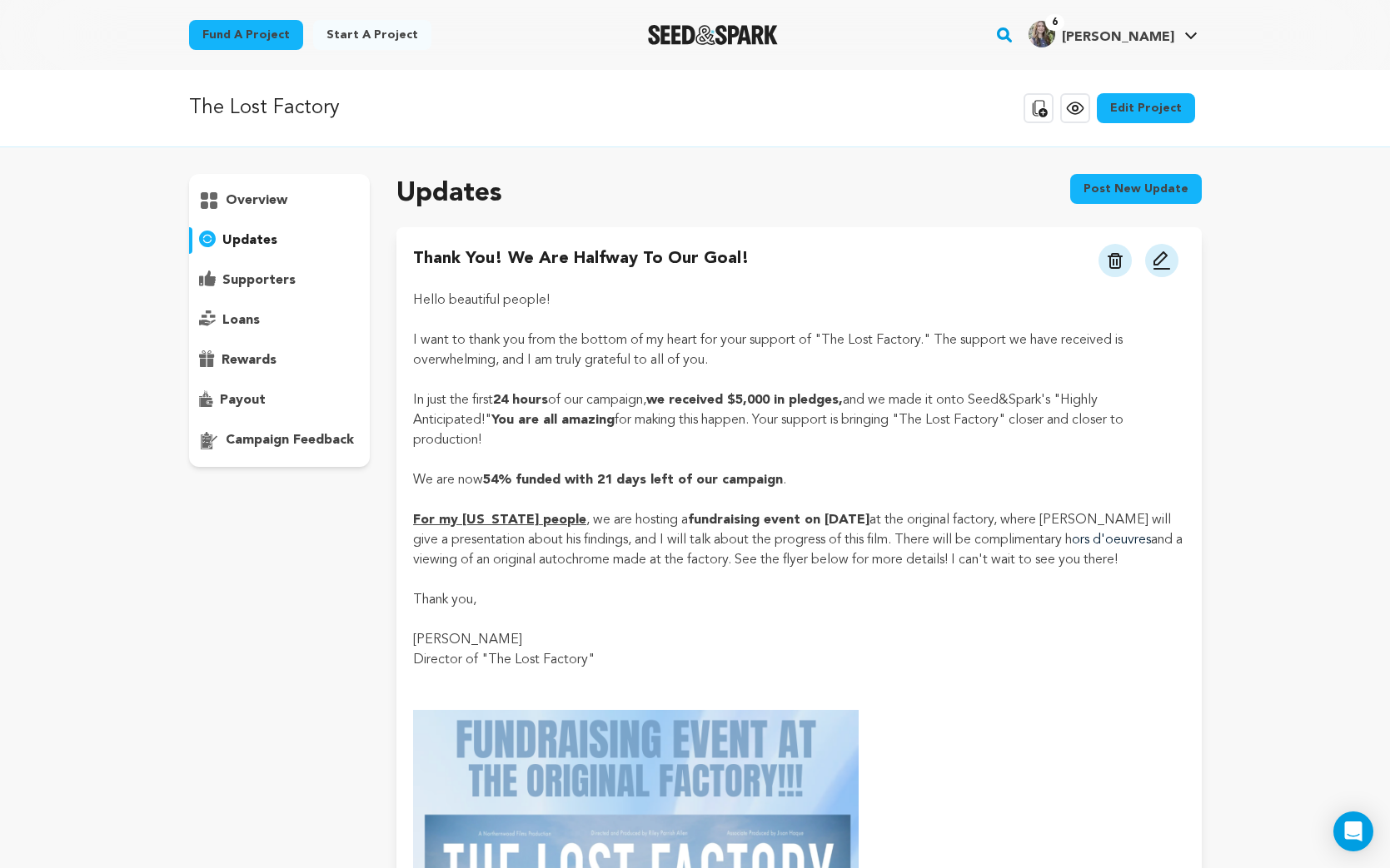
drag, startPoint x: 288, startPoint y: 279, endPoint x: 371, endPoint y: 293, distance: 84.2
click at [288, 279] on p "supporters" at bounding box center [259, 280] width 73 height 20
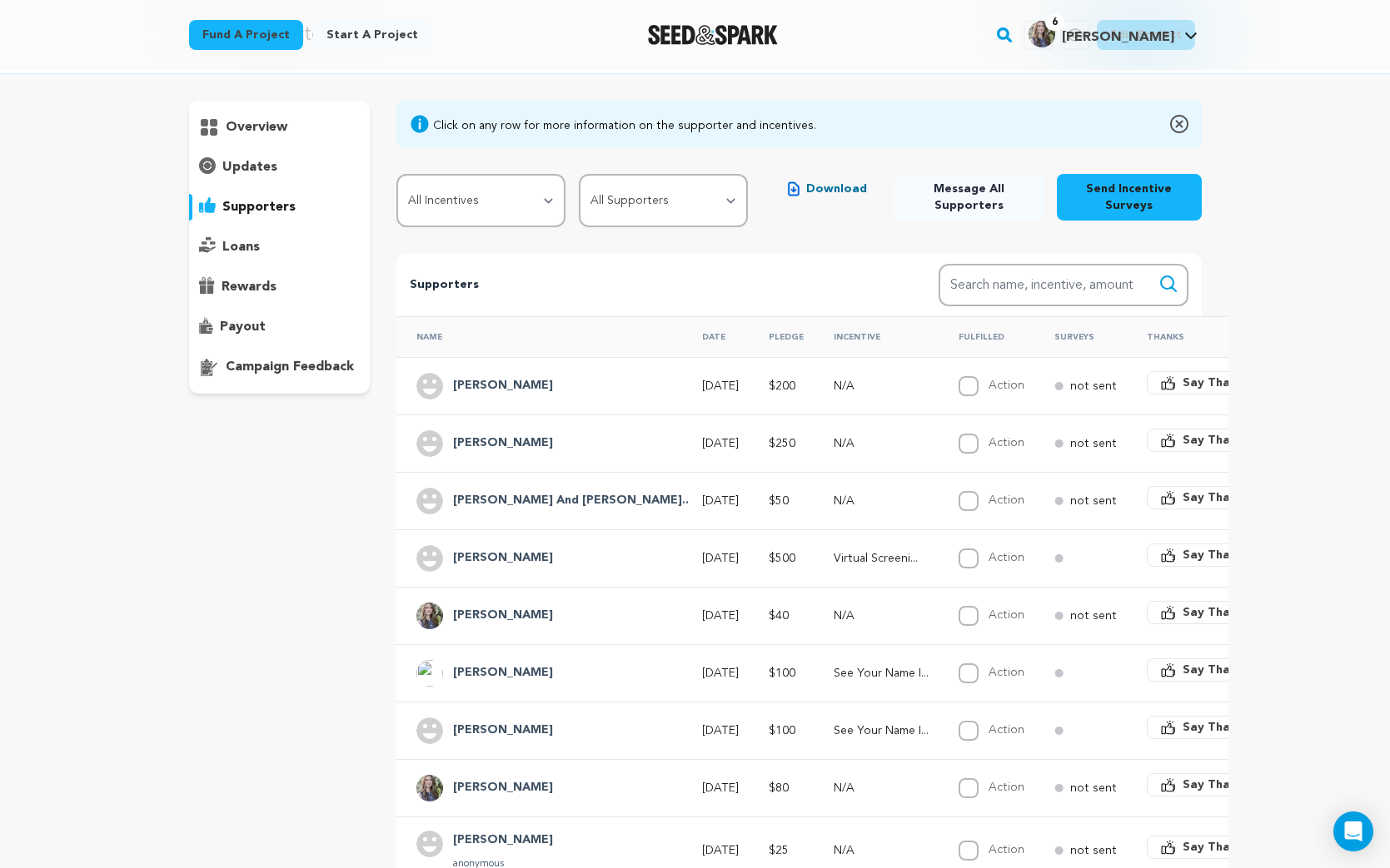
scroll to position [161, 0]
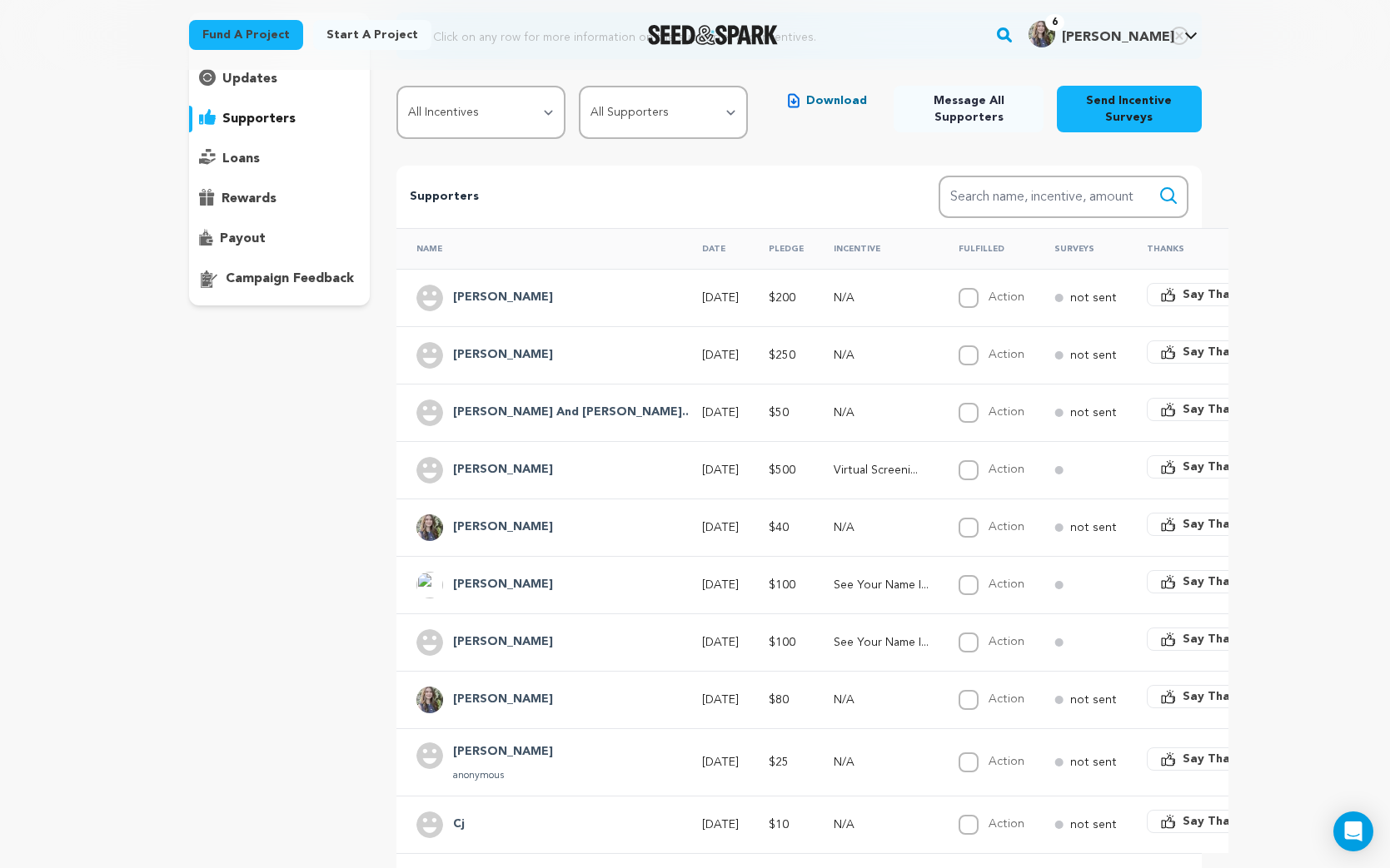
click at [473, 347] on h4 "[PERSON_NAME]" at bounding box center [503, 355] width 100 height 20
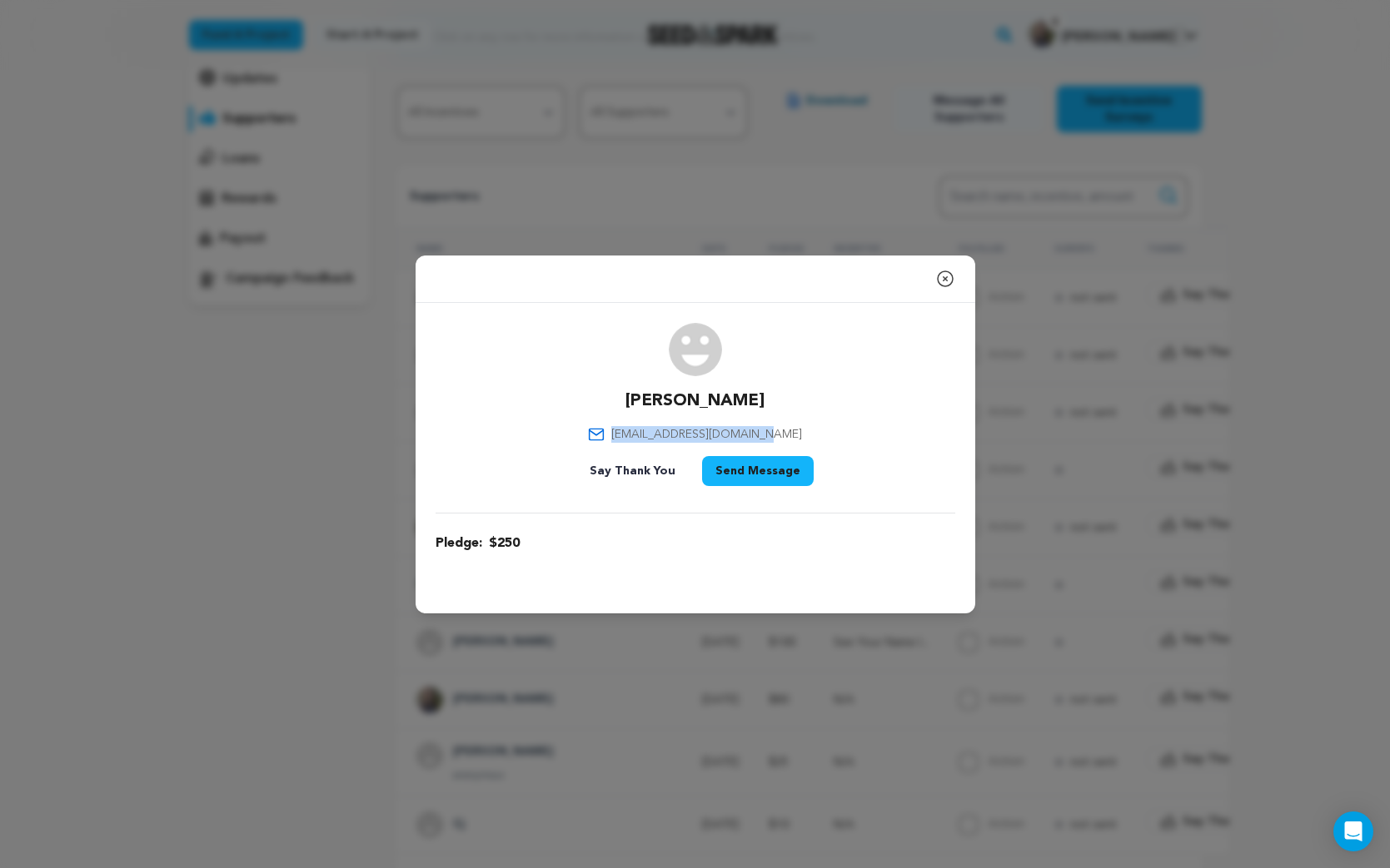
drag, startPoint x: 774, startPoint y: 434, endPoint x: 636, endPoint y: 429, distance: 138.1
click at [632, 430] on div "Pamela Polston ppolston@sevendaysvt.com Say Thank You Send Message" at bounding box center [695, 408] width 519 height 170
copy span "ppolston@sevendaysvt.com"
click at [941, 280] on icon "button" at bounding box center [945, 279] width 20 height 20
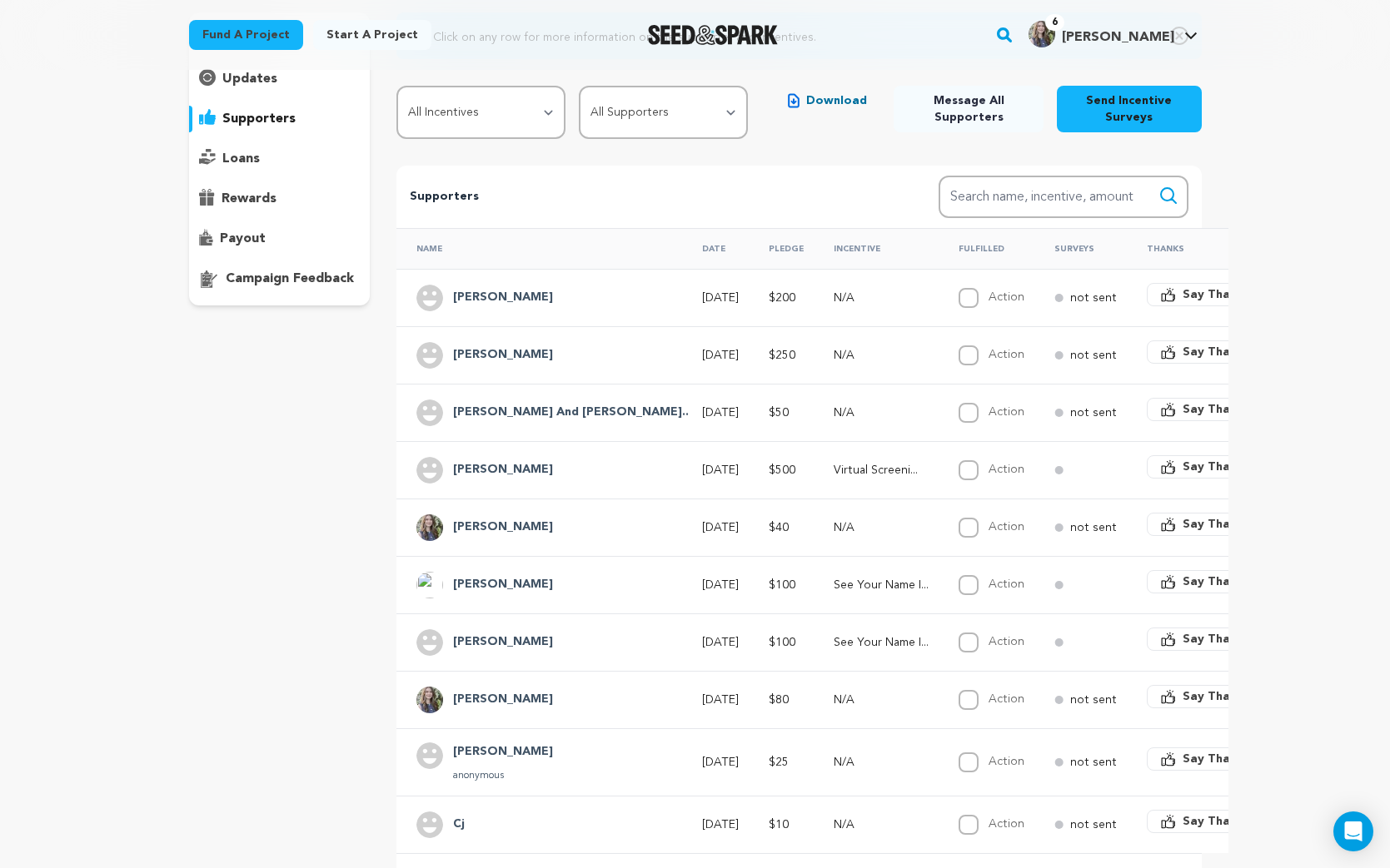
click at [1147, 477] on button "Say Thanks" at bounding box center [1205, 467] width 116 height 23
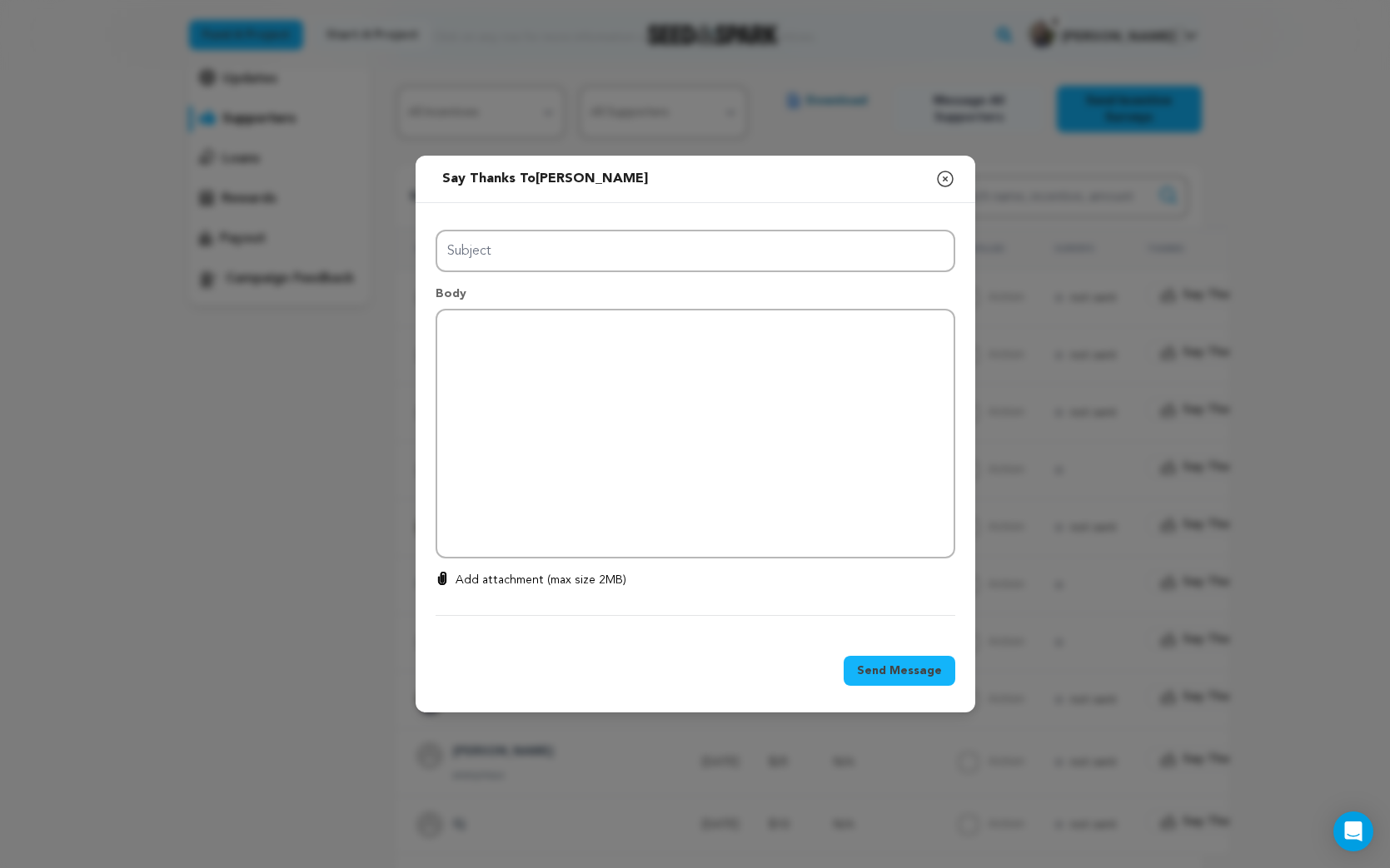
type input "Thanks for your support!"
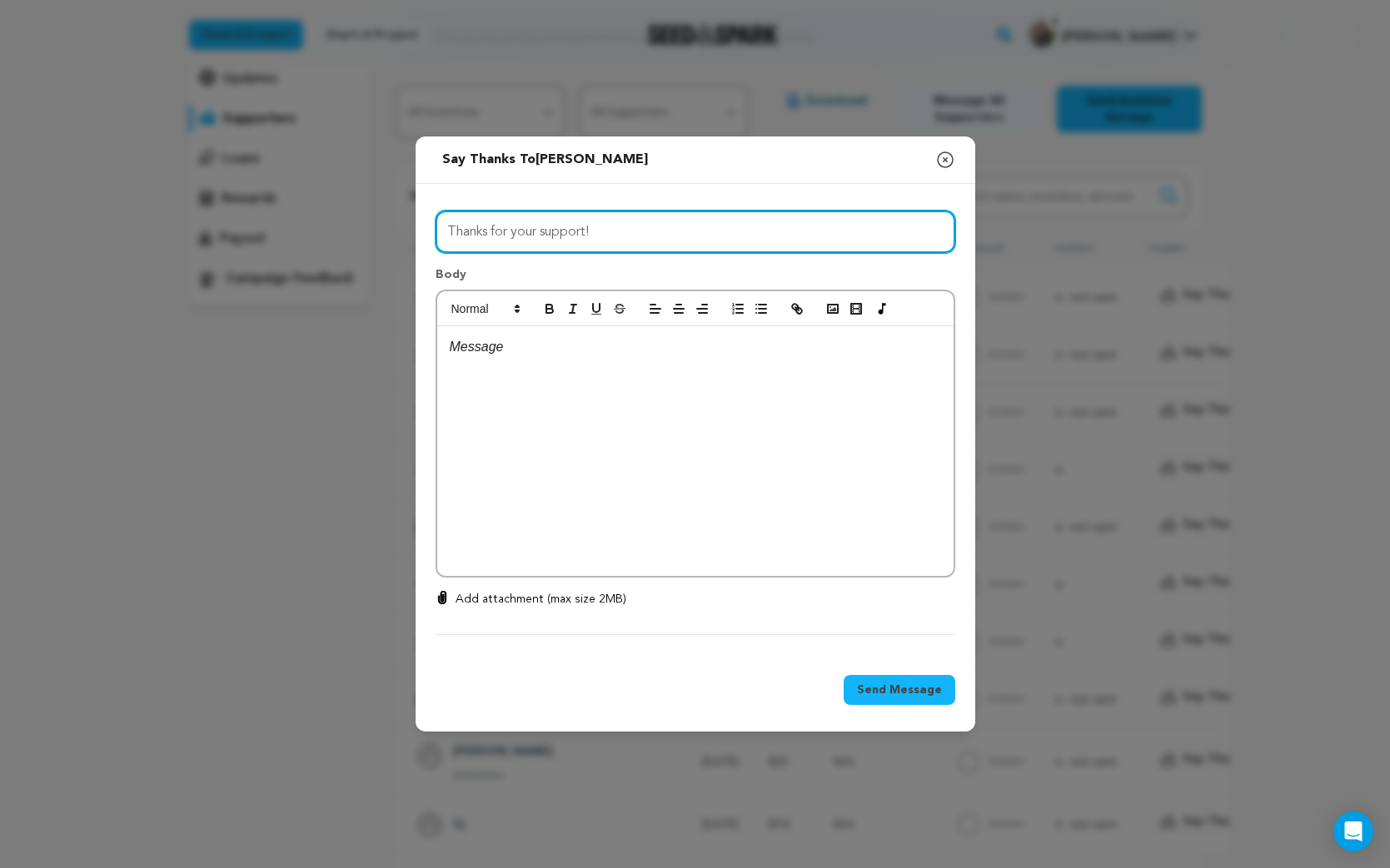
click at [637, 220] on input "Thanks for your support!" at bounding box center [695, 232] width 519 height 43
drag, startPoint x: 517, startPoint y: 233, endPoint x: 397, endPoint y: 232, distance: 120.0
click at [397, 232] on div "Send message to Jeanne Keller Say thanks to Jeanne Keller Compose New Message C…" at bounding box center [695, 434] width 1390 height 868
click at [945, 159] on icon "button" at bounding box center [945, 160] width 15 height 15
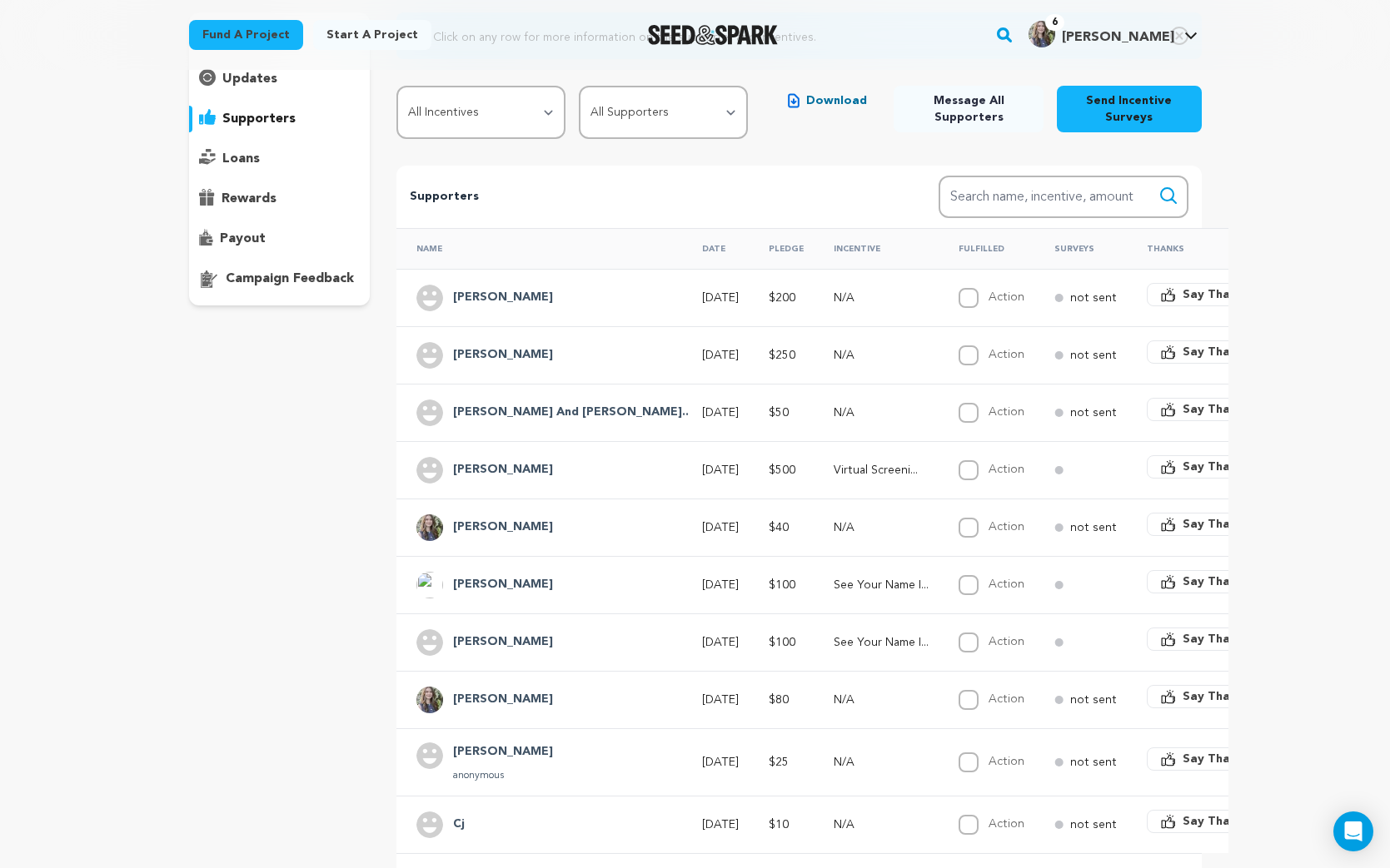
click at [833, 476] on p "Virtual Screeni..." at bounding box center [880, 470] width 95 height 16
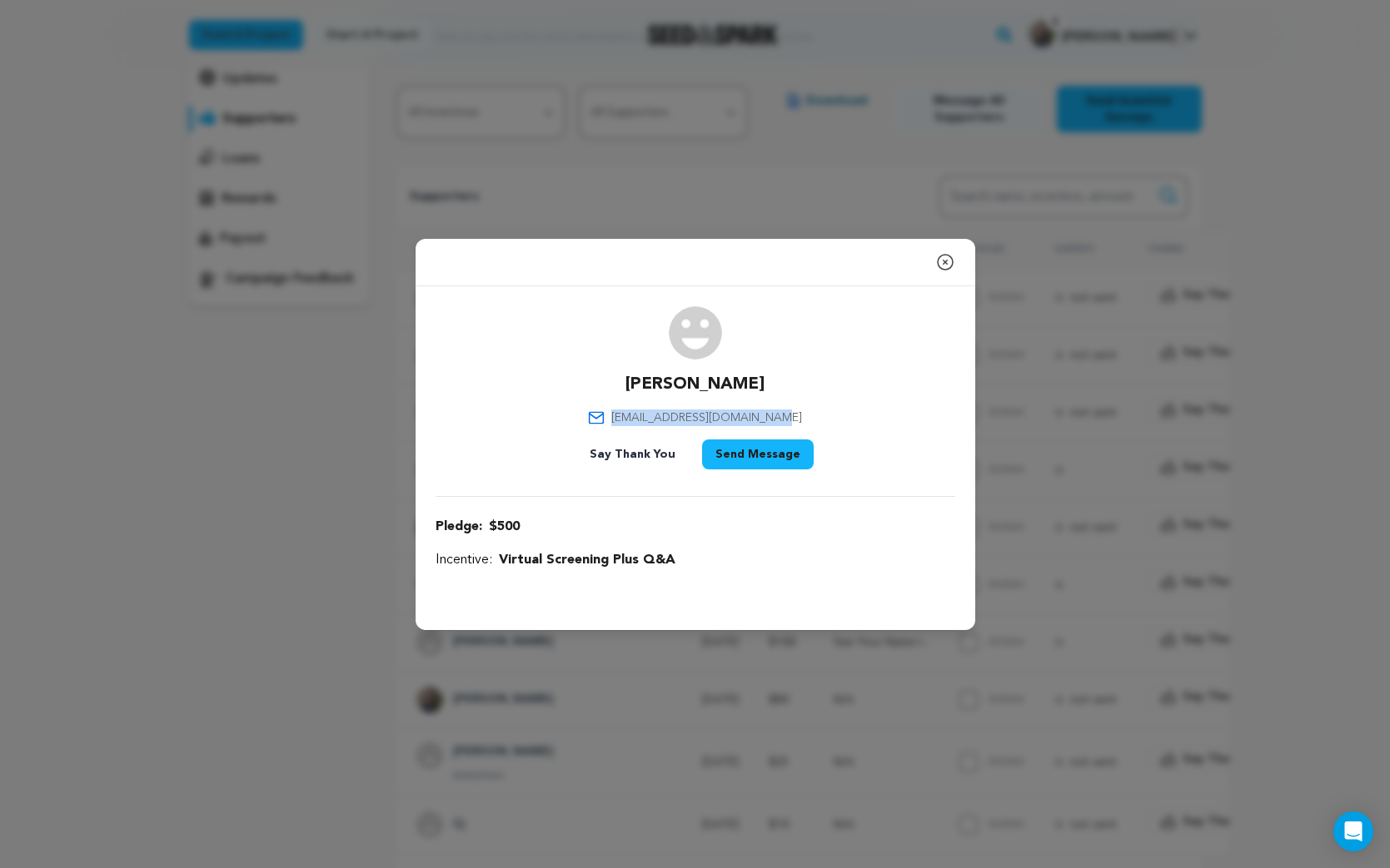
drag, startPoint x: 781, startPoint y: 417, endPoint x: 624, endPoint y: 415, distance: 157.0
click at [624, 415] on div "Jeanne Keller jeannekeller2007@gmail.com Say Thank You Send Message" at bounding box center [695, 391] width 519 height 170
copy span "jeannekeller2007@gmail.com"
click at [945, 262] on icon "button" at bounding box center [945, 261] width 15 height 15
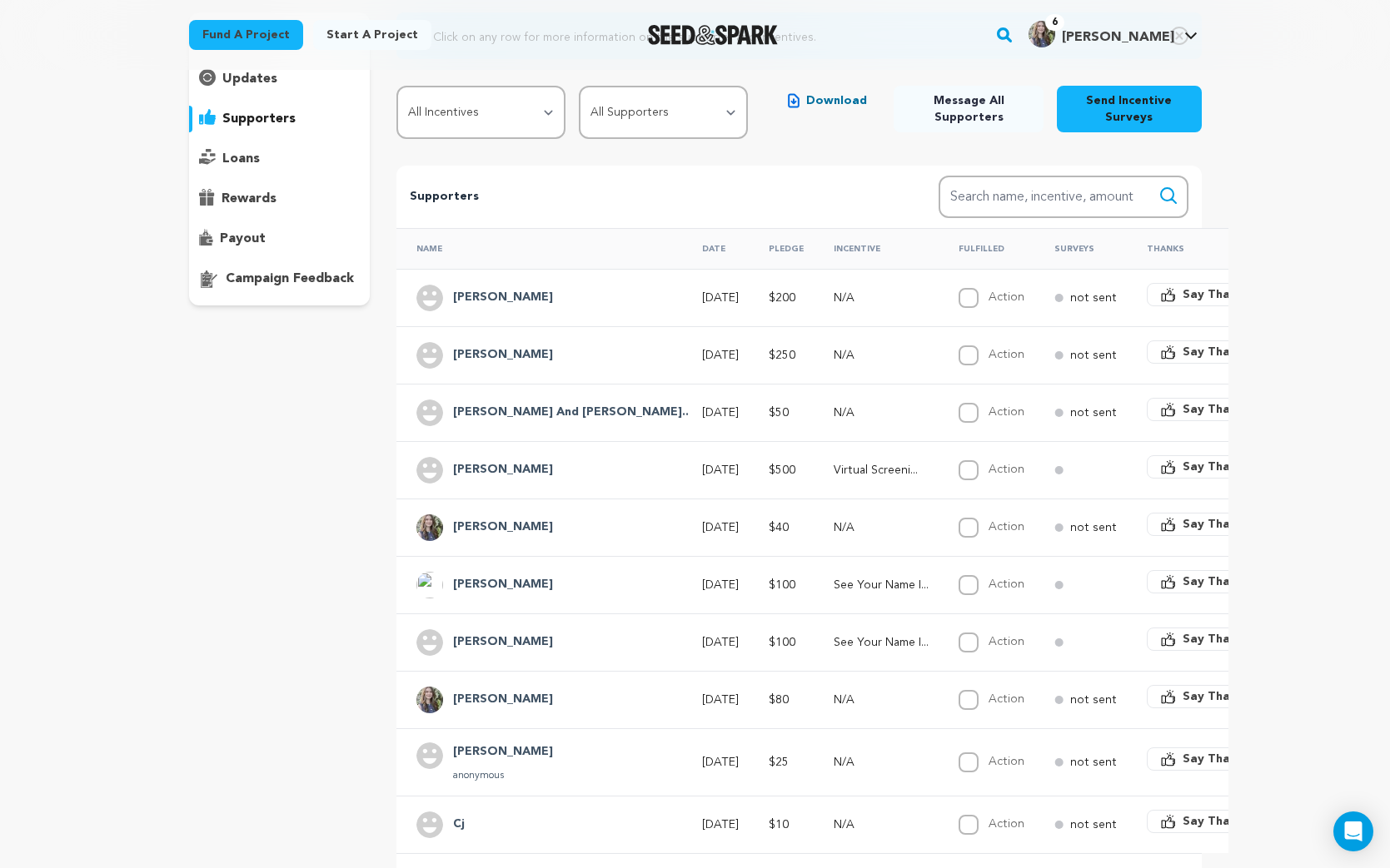
click at [1070, 354] on p "not sent" at bounding box center [1093, 355] width 47 height 16
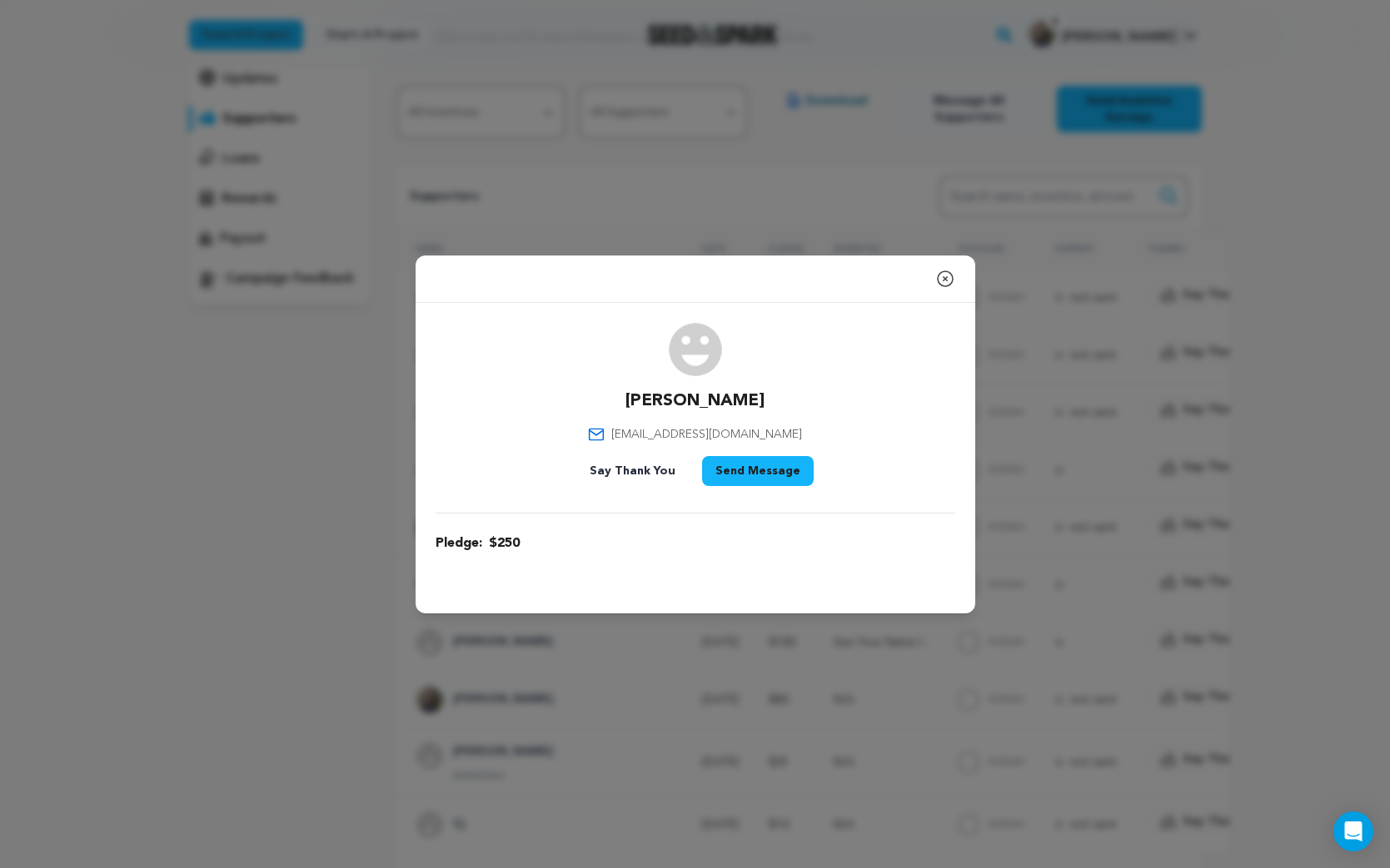
click at [945, 281] on icon "button" at bounding box center [945, 279] width 20 height 20
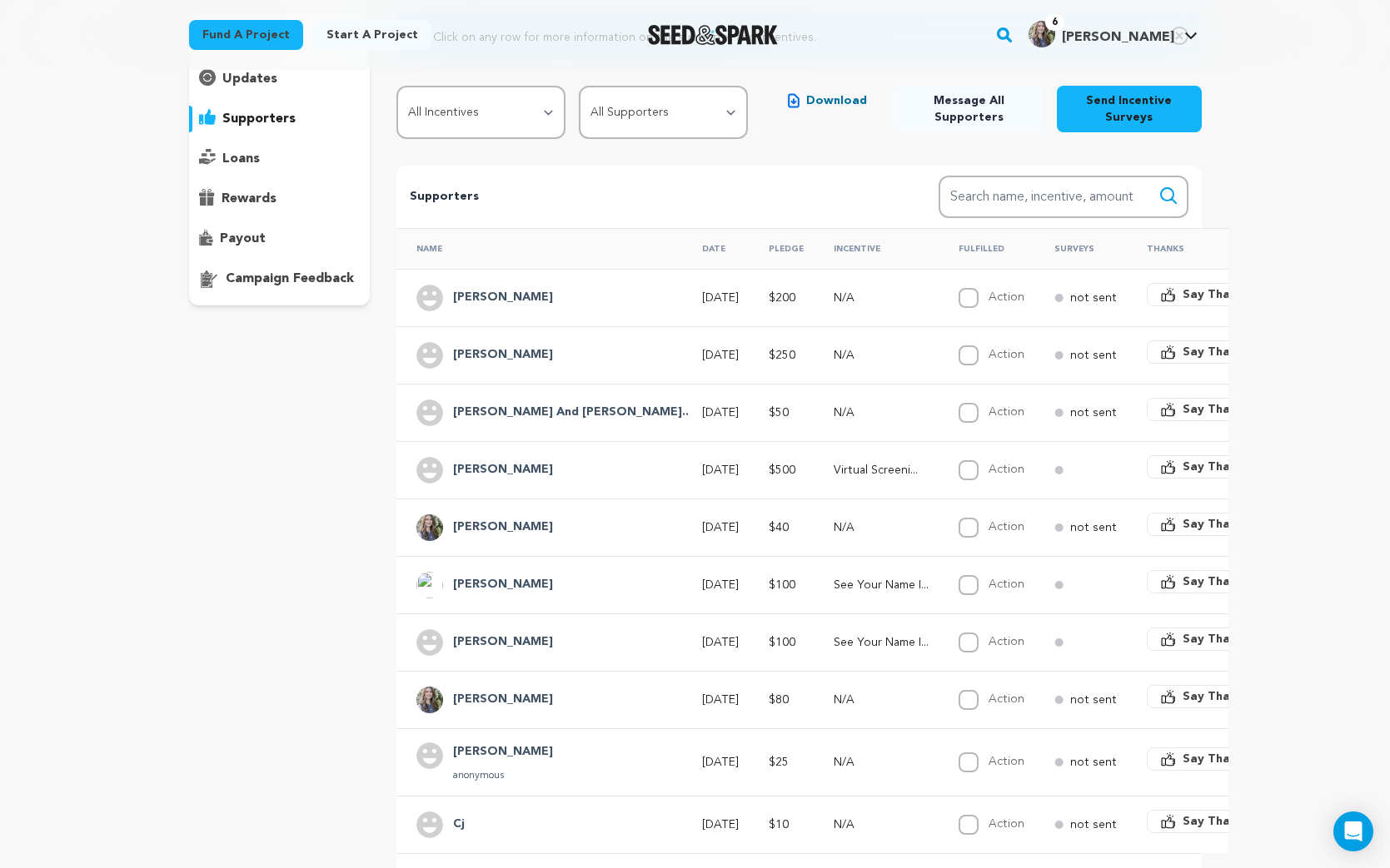
scroll to position [192, 0]
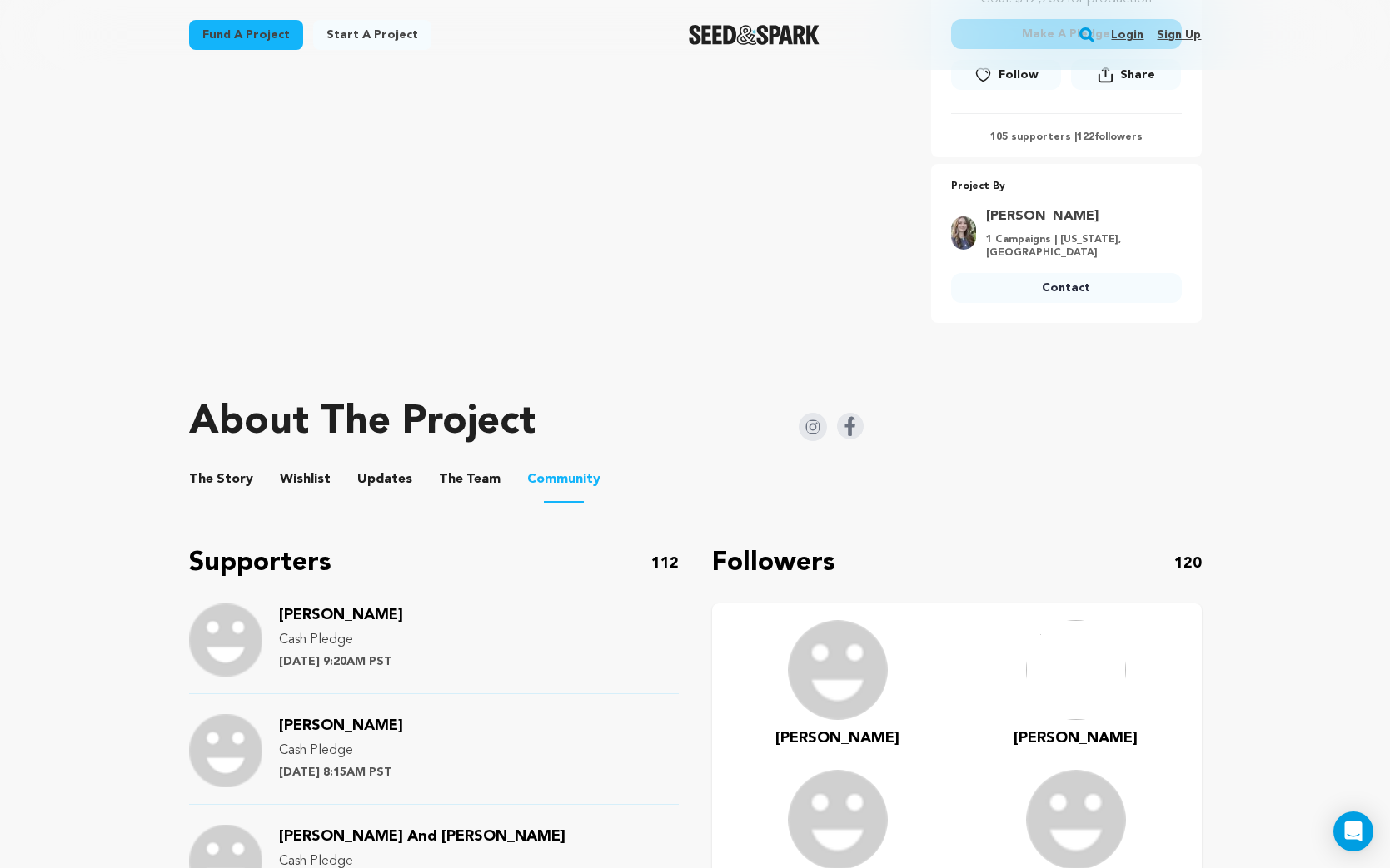
scroll to position [497, 0]
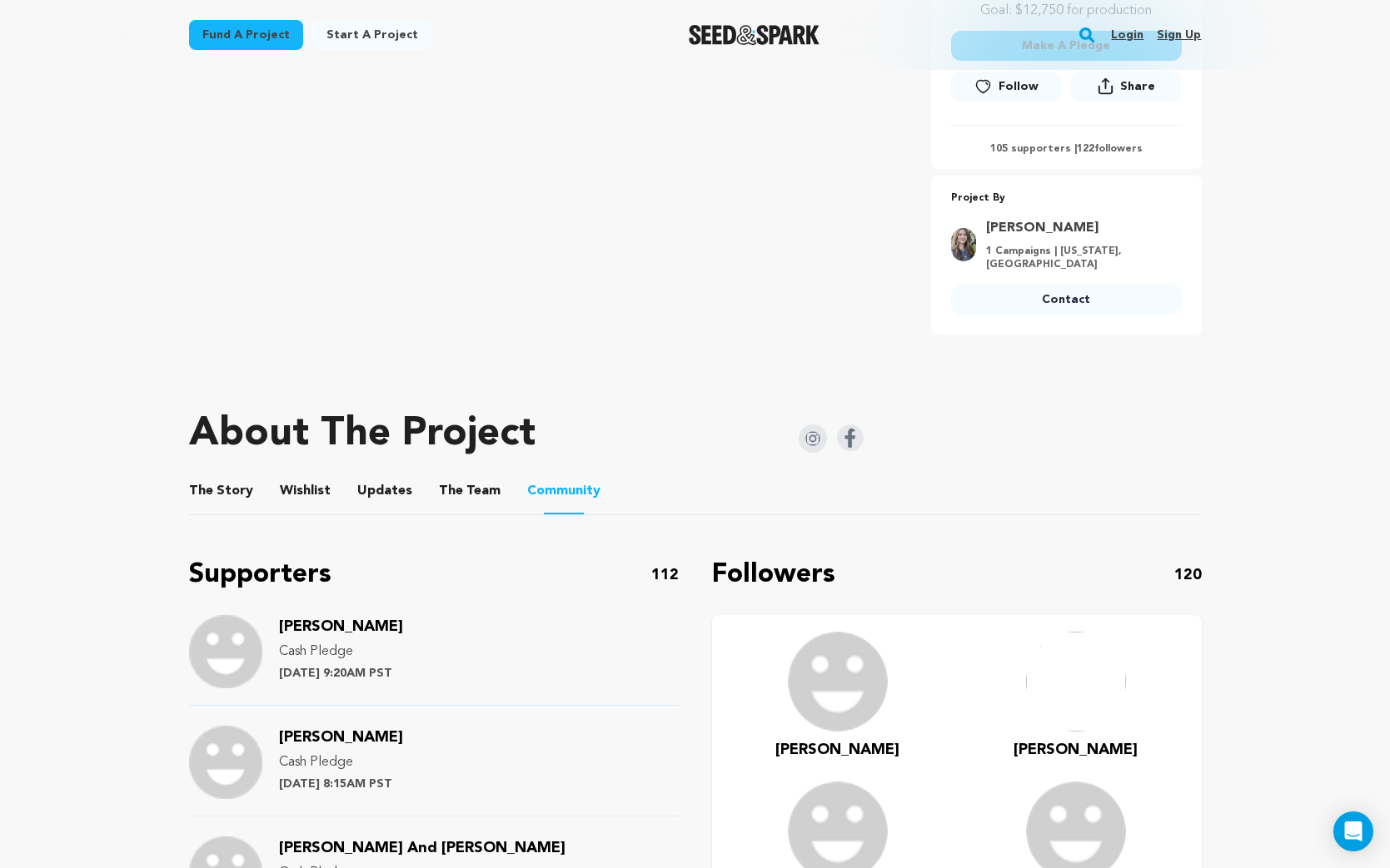
click at [380, 479] on button "Updates" at bounding box center [385, 495] width 40 height 40
